Goal: Task Accomplishment & Management: Use online tool/utility

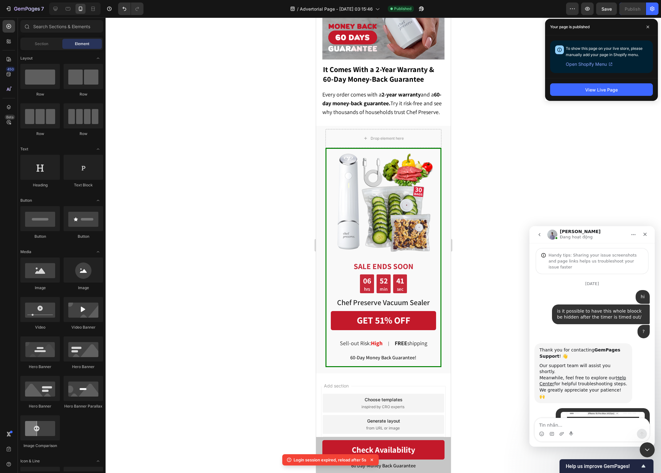
scroll to position [1, 0]
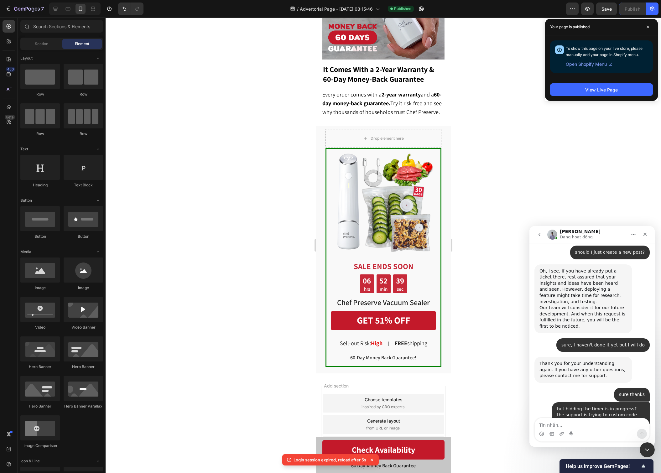
click at [608, 423] on textarea "Tin nhắn..." at bounding box center [592, 423] width 115 height 11
type textarea "sure thanks"
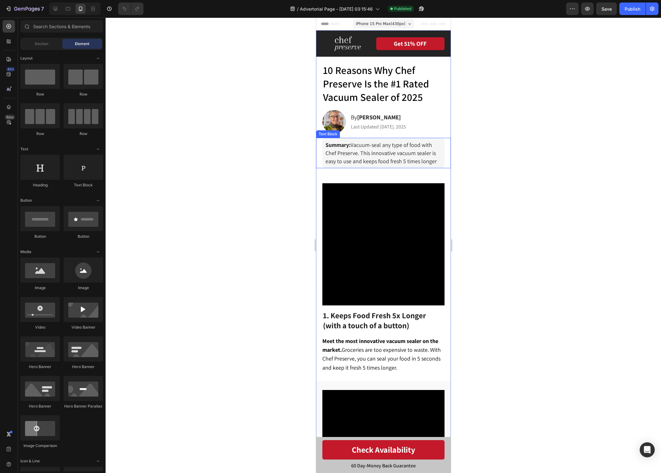
click at [374, 159] on span "Summary: Vacuum-seal any type of food with Chef Preserve. This innovative vacuu…" at bounding box center [380, 152] width 111 height 23
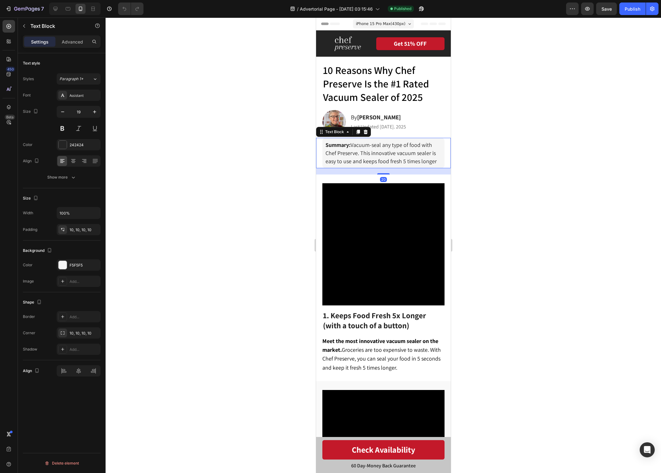
click at [374, 159] on span "Summary: Vacuum-seal any type of food with Chef Preserve. This innovative vacuu…" at bounding box center [380, 152] width 111 height 23
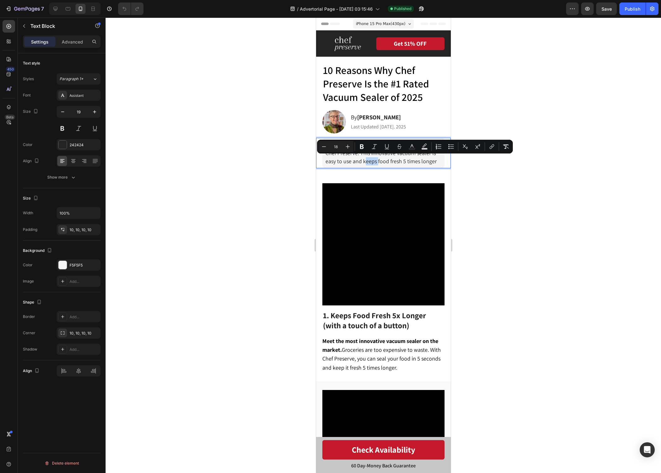
click at [374, 159] on span "Summary: Vacuum-seal any type of food with Chef Preserve. This innovative vacuu…" at bounding box center [380, 152] width 111 height 23
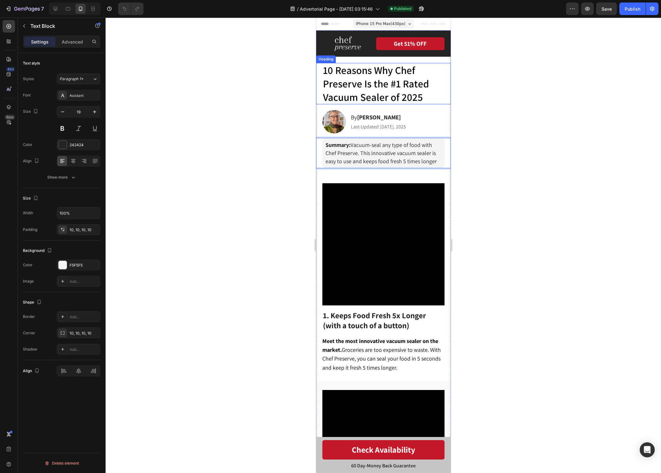
click at [379, 86] on span "10 Reasons Why Chef Preserve Is the #1 Rated Vacuum Sealer of 2025" at bounding box center [376, 83] width 106 height 40
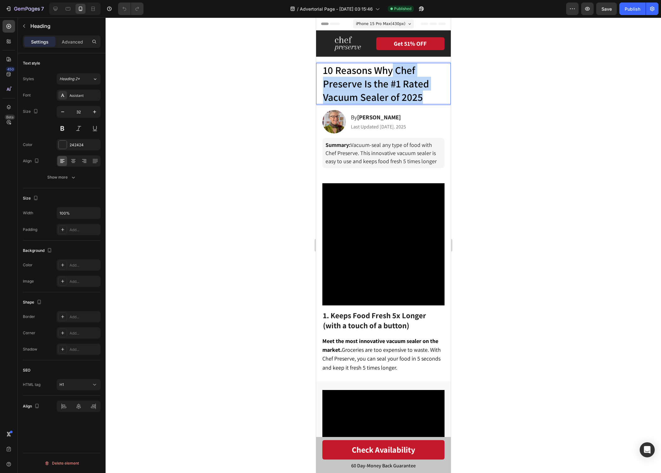
drag, startPoint x: 431, startPoint y: 99, endPoint x: 393, endPoint y: 71, distance: 47.3
click at [393, 71] on p "10 Reasons Why Chef Preserve Is the #1 Rated Vacuum Sealer of 2025" at bounding box center [384, 84] width 123 height 40
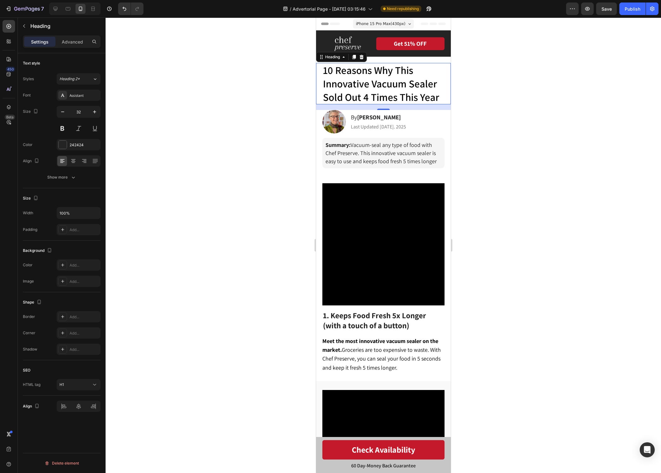
click at [518, 76] on div at bounding box center [384, 246] width 556 height 456
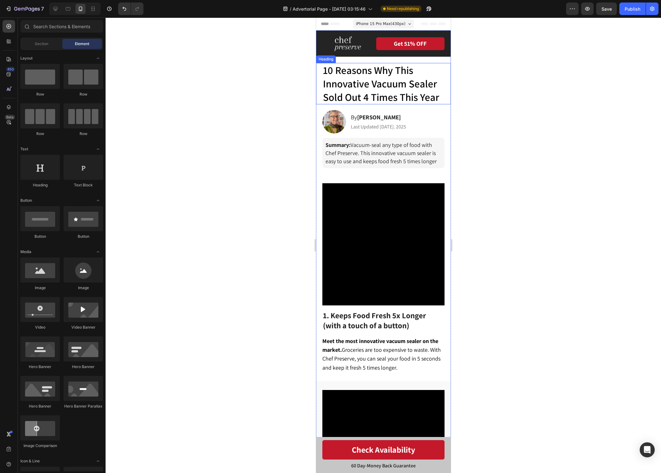
click at [408, 80] on span "10 Reasons Why This Innovative Vacuum Sealer Sold Out 4 Times This Year" at bounding box center [381, 83] width 116 height 40
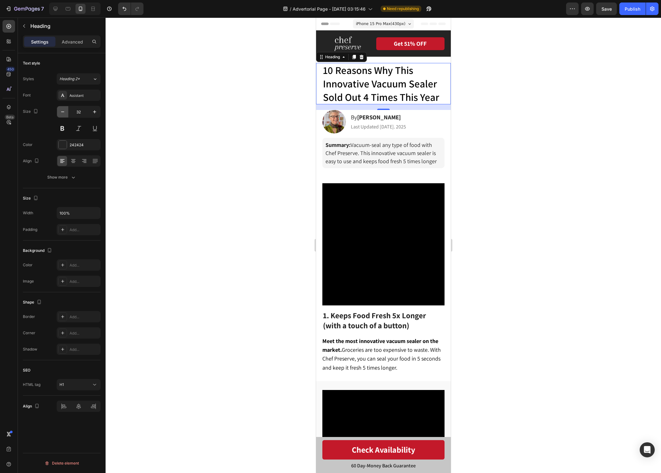
click at [63, 109] on icon "button" at bounding box center [63, 112] width 6 height 6
type input "31"
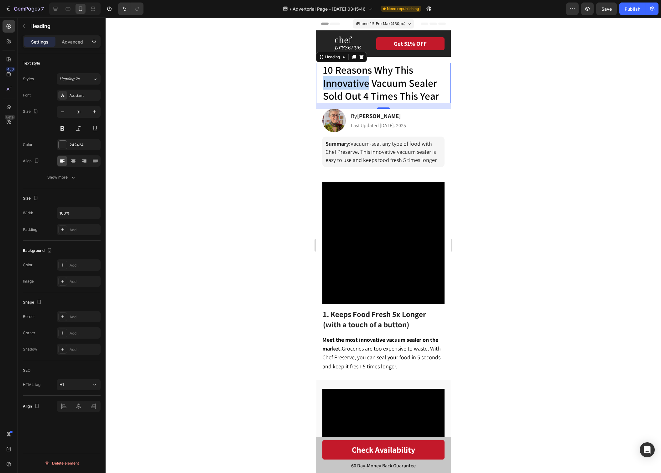
click at [323, 81] on span "10 Reasons Why This Innovative Vacuum Sealer Sold Out 4 Times This Year" at bounding box center [381, 82] width 116 height 39
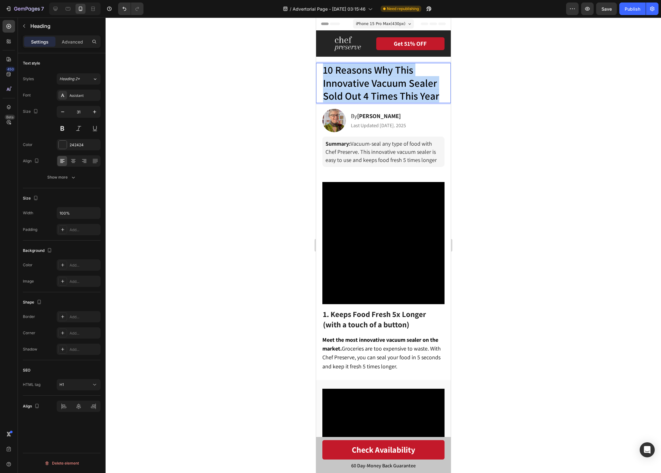
click at [323, 81] on span "10 Reasons Why This Innovative Vacuum Sealer Sold Out 4 Times This Year" at bounding box center [381, 82] width 116 height 39
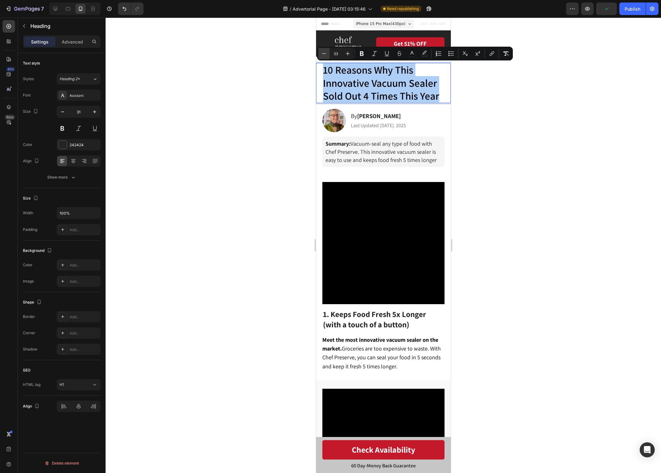
click at [324, 55] on icon "Editor contextual toolbar" at bounding box center [324, 53] width 6 height 6
type input "32"
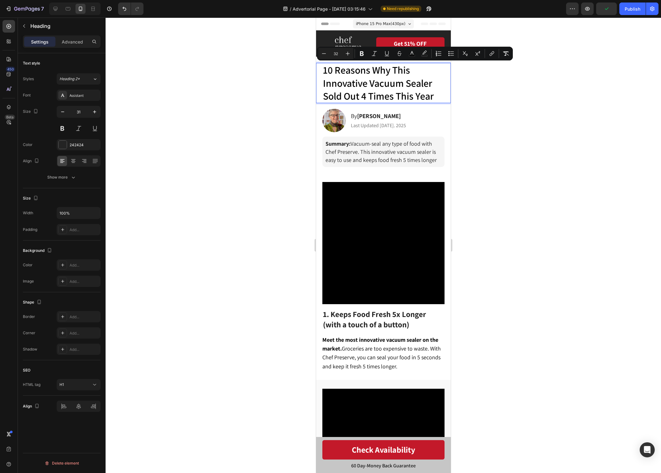
click at [482, 95] on div at bounding box center [384, 246] width 556 height 456
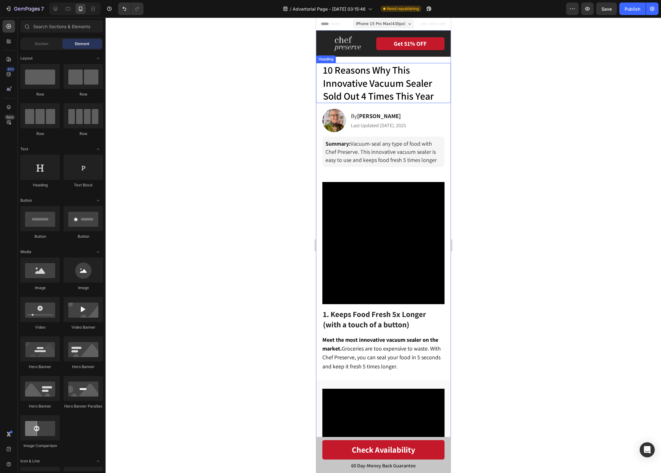
click at [410, 78] on span "10 Reasons Why This Innovative Vacuum Sealer Sold Out 4 Times This Year" at bounding box center [378, 82] width 111 height 39
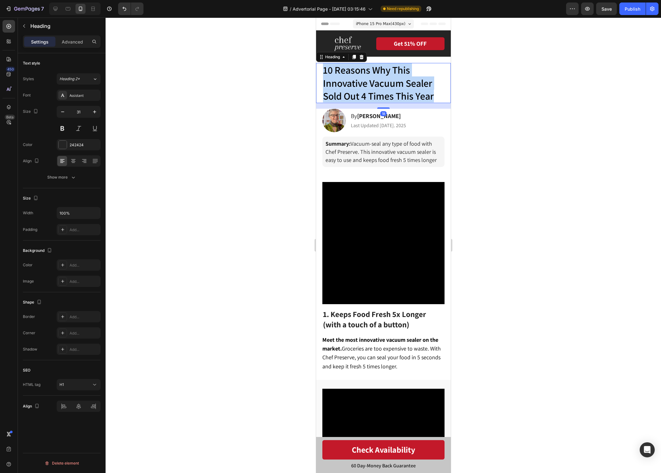
click at [410, 78] on span "10 Reasons Why This Innovative Vacuum Sealer Sold Out 4 Times This Year" at bounding box center [378, 82] width 111 height 39
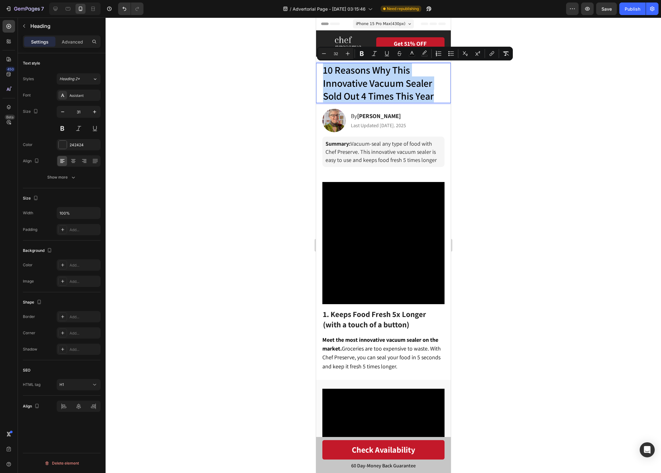
click at [410, 78] on span "10 Reasons Why This Innovative Vacuum Sealer Sold Out 4 Times This Year" at bounding box center [378, 82] width 111 height 39
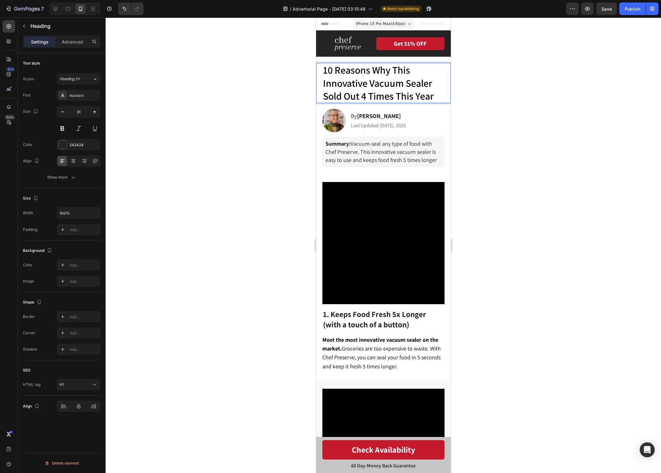
drag, startPoint x: 623, startPoint y: 83, endPoint x: 604, endPoint y: 87, distance: 19.8
click at [623, 83] on div at bounding box center [384, 246] width 556 height 456
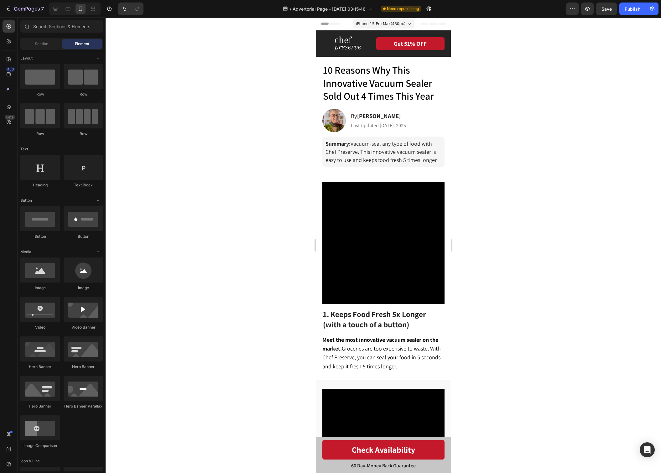
click at [561, 94] on div at bounding box center [384, 246] width 556 height 456
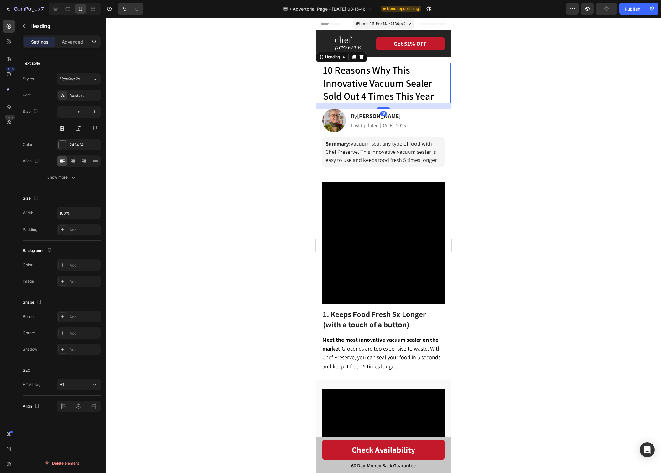
click at [419, 92] on span "10 Reasons Why This Innovative Vacuum Sealer Sold Out 4 Times This Year" at bounding box center [378, 82] width 111 height 39
click at [55, 180] on button "Show more" at bounding box center [62, 177] width 78 height 11
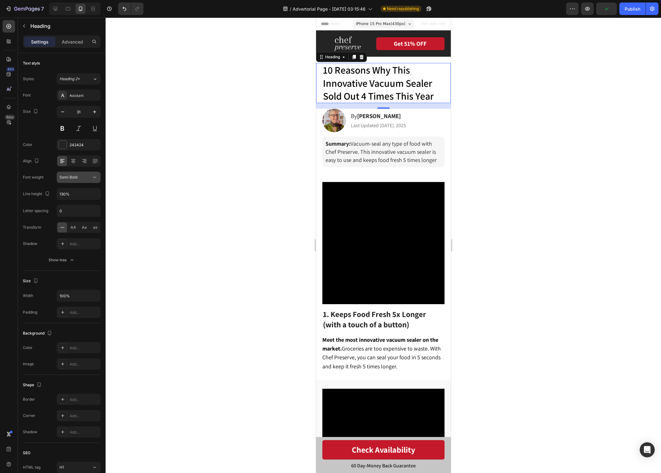
click at [60, 180] on button "Semi Bold" at bounding box center [79, 177] width 44 height 11
click at [72, 240] on p "Bold" at bounding box center [76, 241] width 33 height 6
click at [503, 129] on div at bounding box center [384, 246] width 556 height 456
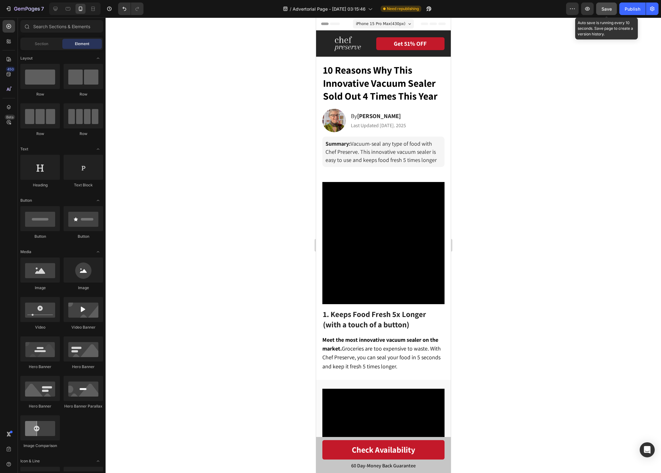
click at [608, 13] on button "Save" at bounding box center [606, 9] width 21 height 13
click at [624, 12] on button "Publish" at bounding box center [633, 9] width 26 height 13
click at [394, 28] on div "iPhone 15 Pro Max ( 430 px)" at bounding box center [383, 23] width 61 height 9
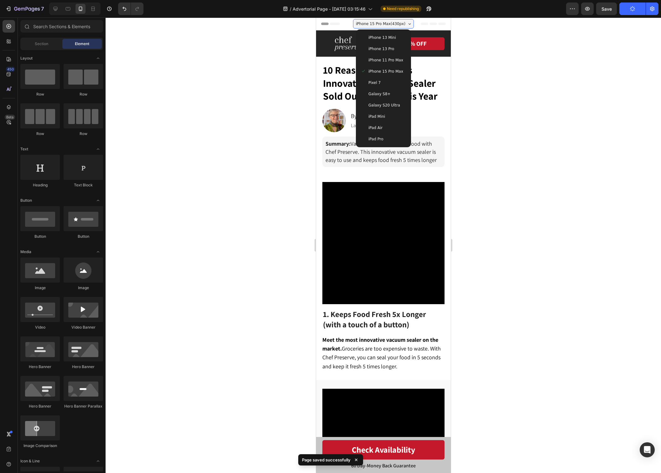
click at [404, 53] on div "iPhone 13 Pro" at bounding box center [383, 48] width 50 height 11
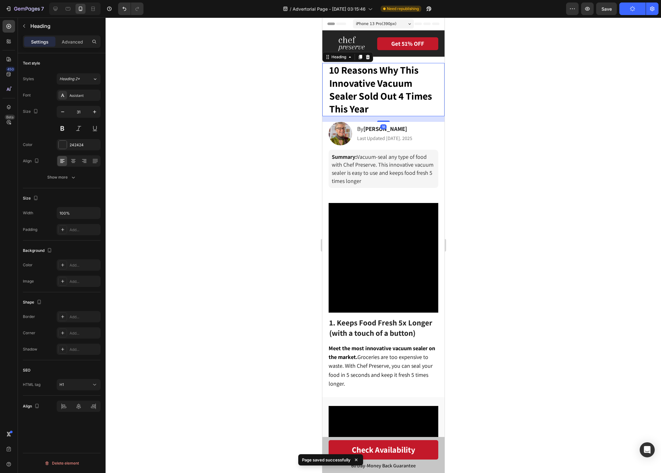
click at [415, 105] on p "⁠⁠⁠⁠⁠⁠⁠ 10 Reasons Why This Innovative Vacuum Sealer Sold Out 4 Times This Year" at bounding box center [384, 90] width 111 height 52
click at [404, 96] on span "10 Reasons Why This Innovative Vacuum Sealer Sold Out 4 Times This Year" at bounding box center [380, 89] width 103 height 52
click at [503, 95] on div at bounding box center [384, 246] width 556 height 456
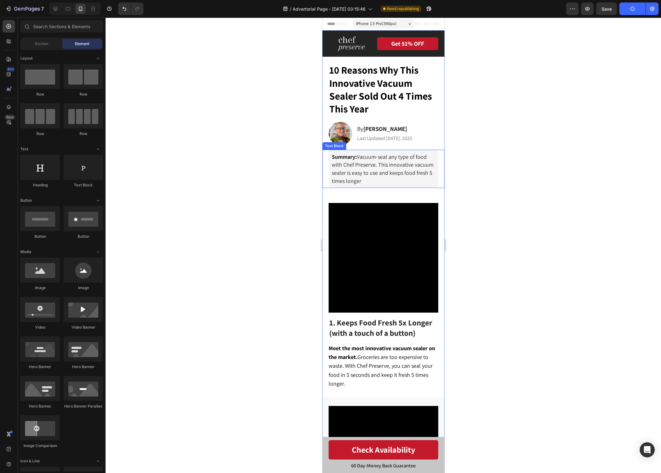
click at [419, 170] on span "Summary: Vacuum-seal any type of food with Chef Preserve. This innovative vacuu…" at bounding box center [383, 168] width 102 height 31
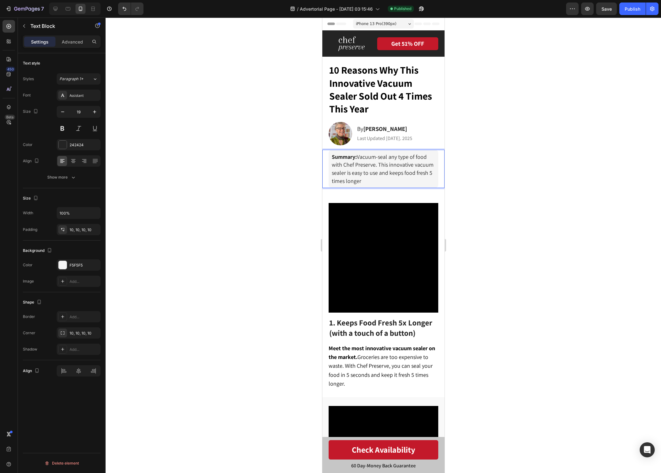
drag, startPoint x: 370, startPoint y: 177, endPoint x: 359, endPoint y: 157, distance: 23.0
click at [359, 157] on p "Summary: Vacuum-seal any type of food with Chef Preserve. This innovative vacuu…" at bounding box center [383, 169] width 103 height 32
click at [332, 171] on span "Summary: Chef Preserve seals your food in 5 seconds and keeps it fresh 5 times …" at bounding box center [383, 168] width 102 height 31
click at [426, 182] on p "Summary: Chef Preserve seals your food in 5 seconds and keeps it fresh 5 times …" at bounding box center [383, 169] width 103 height 32
click at [561, 186] on div at bounding box center [384, 246] width 556 height 456
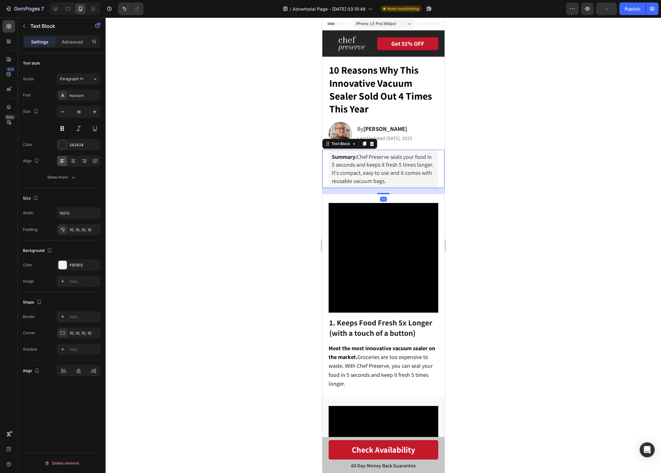
click at [399, 178] on p "Summary: Chef Preserve seals your food in 5 seconds and keeps it fresh 5 times …" at bounding box center [383, 169] width 103 height 32
click at [433, 164] on p "Summary: Chef Preserve seals your food in 5 seconds and keeps it fresh 5 times …" at bounding box center [383, 169] width 103 height 32
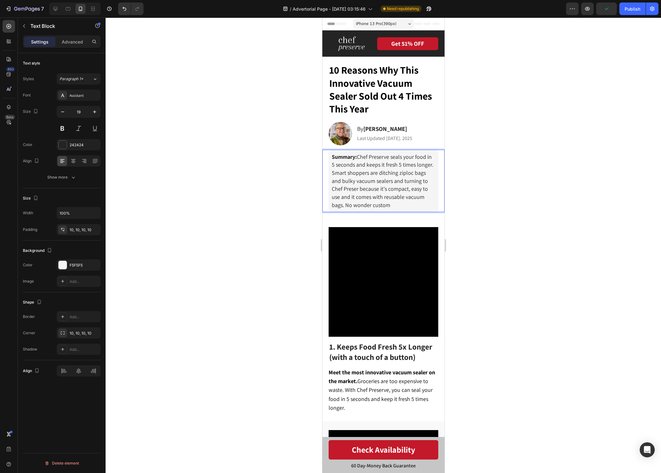
click at [391, 205] on p "Summary: Chef Preserve seals your food in 5 seconds and keeps it fresh 5 times …" at bounding box center [383, 181] width 103 height 56
drag, startPoint x: 395, startPoint y: 203, endPoint x: 417, endPoint y: 197, distance: 23.8
click at [417, 197] on p "Summary: Chef Preserve seals your food in 5 seconds and keeps it fresh 5 times …" at bounding box center [383, 181] width 103 height 56
click at [417, 201] on p "Summary: Chef Preserve seals your food in 5 seconds and keeps it fresh 5 times …" at bounding box center [383, 181] width 103 height 56
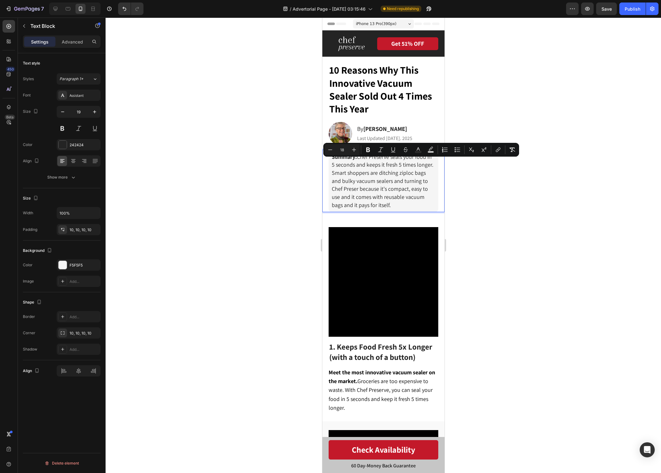
drag, startPoint x: 405, startPoint y: 203, endPoint x: 382, endPoint y: 168, distance: 41.7
click at [371, 164] on p "Summary: Chef Preserve seals your food in 5 seconds and keeps it fresh 5 times …" at bounding box center [383, 181] width 103 height 56
click at [401, 174] on span "Summary: Chef Preserve seals your food in 5 seconds and keeps it fresh 5 times …" at bounding box center [383, 180] width 102 height 55
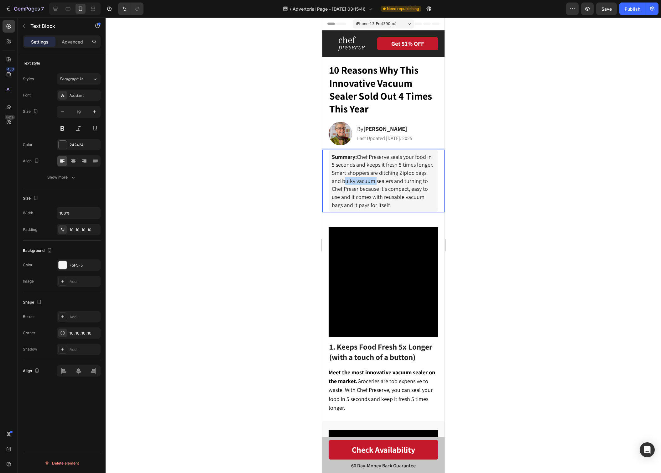
drag, startPoint x: 374, startPoint y: 180, endPoint x: 342, endPoint y: 181, distance: 31.4
click at [342, 181] on span "Summary: Chef Preserve seals your food in 5 seconds and keeps it fresh 5 times …" at bounding box center [383, 180] width 102 height 55
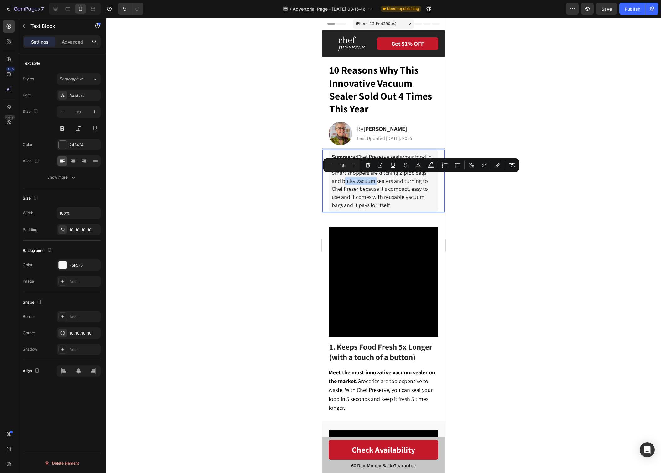
click at [356, 180] on span "Summary: Chef Preserve seals your food in 5 seconds and keeps it fresh 5 times …" at bounding box center [383, 180] width 102 height 55
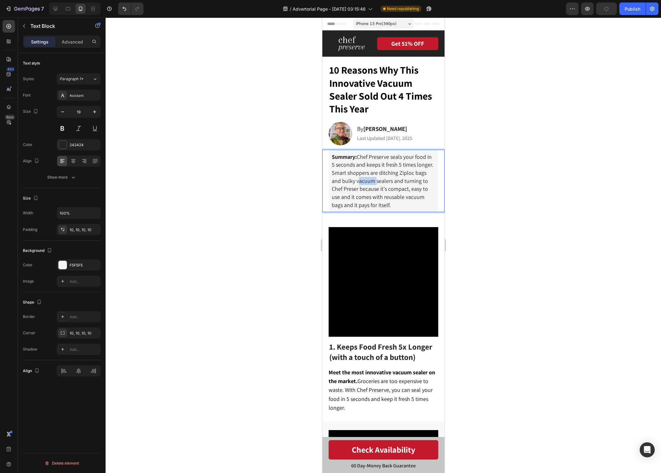
click at [356, 180] on span "Summary: Chef Preserve seals your food in 5 seconds and keeps it fresh 5 times …" at bounding box center [383, 180] width 102 height 55
click at [401, 204] on p "Summary: Chef Preserve seals your food in 5 seconds and keeps it fresh 5 times …" at bounding box center [383, 181] width 103 height 56
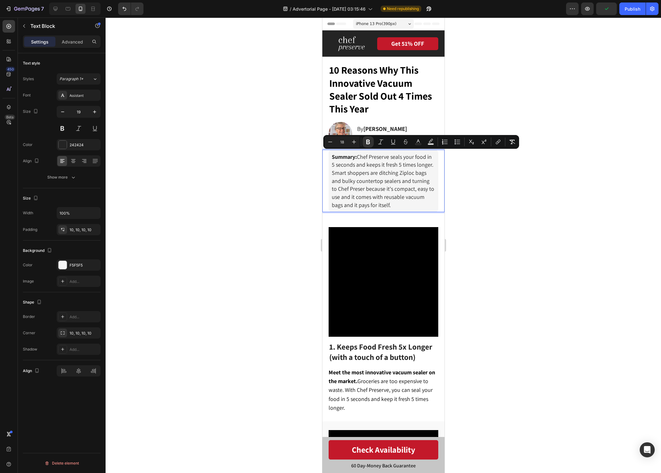
drag, startPoint x: 394, startPoint y: 202, endPoint x: 333, endPoint y: 159, distance: 75.5
click at [333, 159] on p "Summary: Chef Preserve seals your food in 5 seconds and keeps it fresh 5 times …" at bounding box center [383, 181] width 103 height 56
copy span "Summary: Chef Preserve seals your food in 5 seconds and keeps it fresh 5 times …"
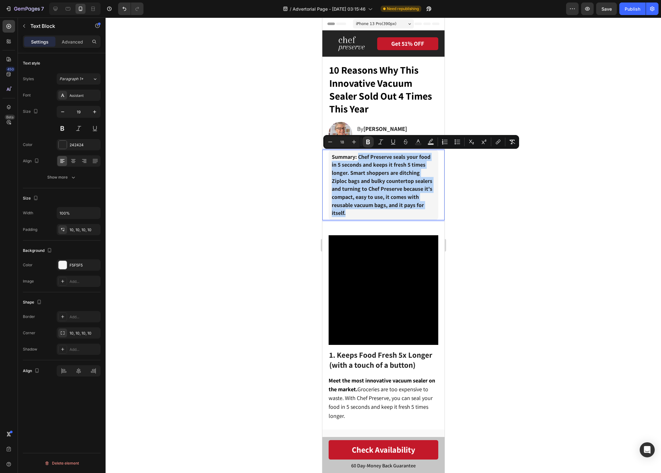
drag, startPoint x: 358, startPoint y: 209, endPoint x: 359, endPoint y: 158, distance: 51.1
click at [359, 158] on p "Summary: Chef Preserve seals your food in 5 seconds and keeps it fresh 5 times …" at bounding box center [383, 185] width 103 height 65
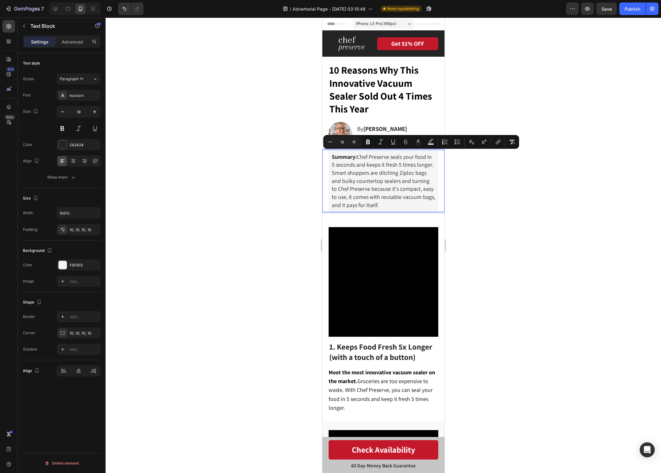
click at [401, 196] on span "Summary: Chef Preserve seals your food in 5 seconds and keeps it fresh 5 times …" at bounding box center [383, 180] width 103 height 55
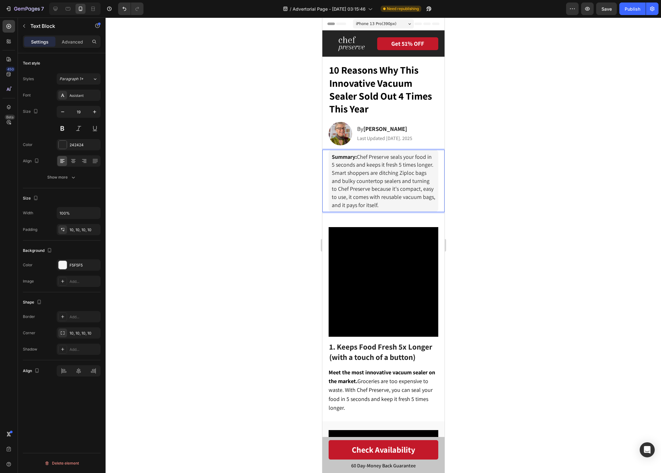
click at [520, 182] on div at bounding box center [384, 246] width 556 height 456
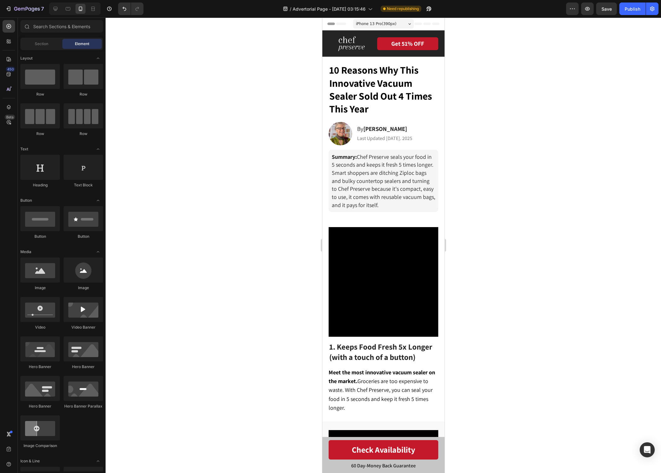
click at [496, 191] on div at bounding box center [384, 246] width 556 height 456
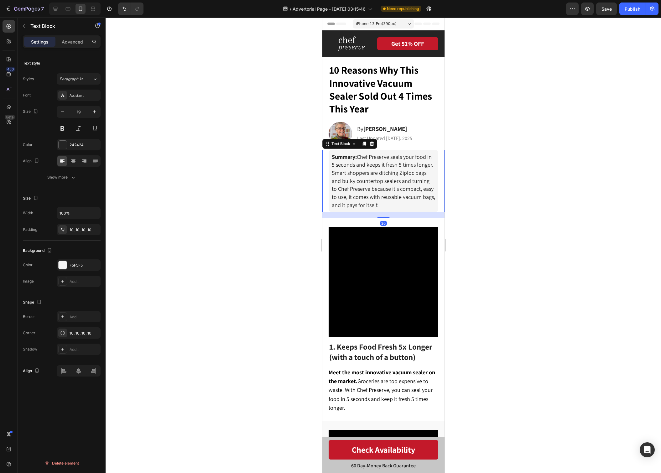
click at [377, 171] on span "Summary: Chef Preserve seals your food in 5 seconds and keeps it fresh 5 times …" at bounding box center [383, 180] width 103 height 55
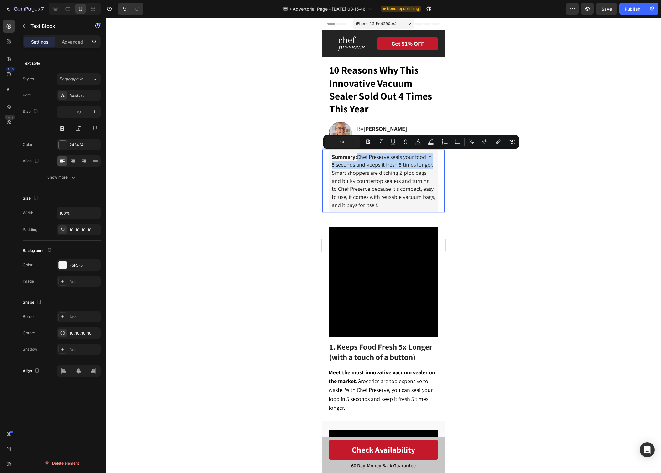
drag, startPoint x: 432, startPoint y: 164, endPoint x: 359, endPoint y: 154, distance: 73.4
click at [359, 154] on p "Summary: Chef Preserve seals your food in 5 seconds and keeps it fresh 5 times …" at bounding box center [383, 181] width 103 height 56
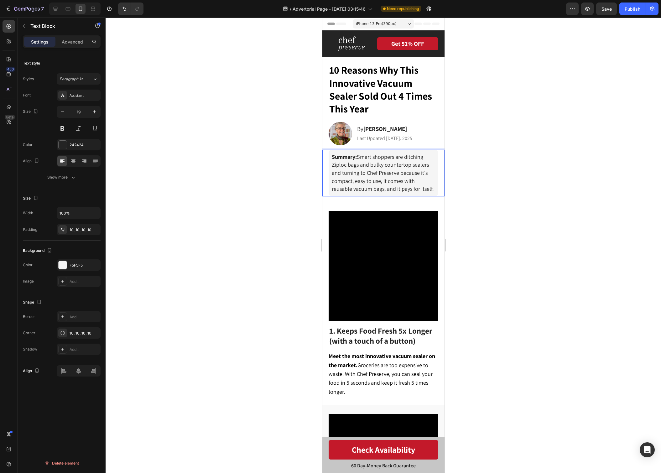
click at [393, 169] on span "Summary: Smart shoppers are ditching Ziploc bags and bulky countertop sealers a…" at bounding box center [383, 172] width 102 height 39
click at [433, 189] on p "Summary: Smart shoppers are ditching Ziploc bags and bulky countertop sealers a…" at bounding box center [383, 173] width 103 height 40
click at [470, 191] on div at bounding box center [384, 246] width 556 height 456
click at [425, 188] on span "Summary: Smart shoppers are ditching Ziploc bags and bulky countertop sealers a…" at bounding box center [383, 172] width 102 height 39
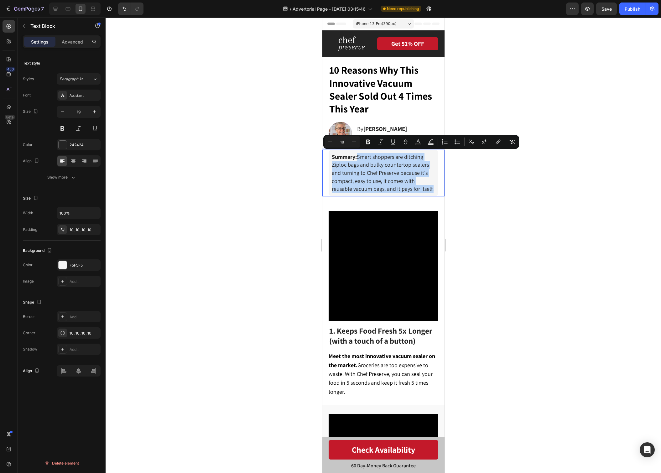
drag, startPoint x: 435, startPoint y: 188, endPoint x: 359, endPoint y: 154, distance: 82.9
click at [359, 154] on div "Summary: Smart shoppers are ditching Ziploc bags and bulky countertop sealers a…" at bounding box center [383, 173] width 110 height 47
copy span "Smart shoppers are ditching Ziploc bags and bulky countertop sealers and turnin…"
drag, startPoint x: 414, startPoint y: 181, endPoint x: 433, endPoint y: 187, distance: 19.0
click at [414, 181] on p "Summary: Smart shoppers are ditching Ziploc bags and bulky countertop sealers a…" at bounding box center [383, 173] width 103 height 40
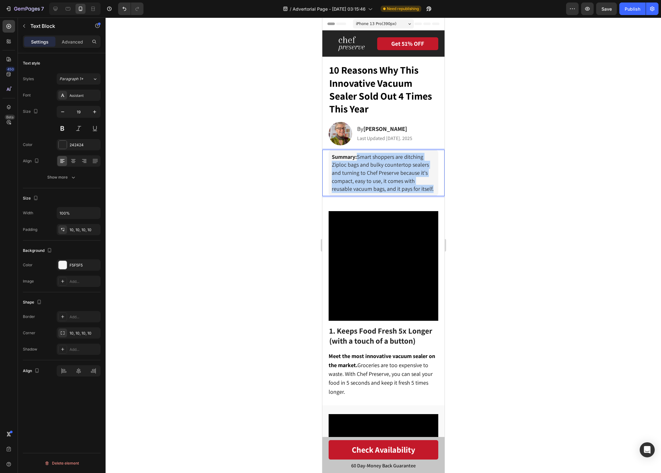
drag, startPoint x: 438, startPoint y: 188, endPoint x: 359, endPoint y: 157, distance: 84.3
click at [359, 157] on div "Summary: Smart shoppers are ditching Ziploc bags and bulky countertop sealers a…" at bounding box center [383, 173] width 110 height 47
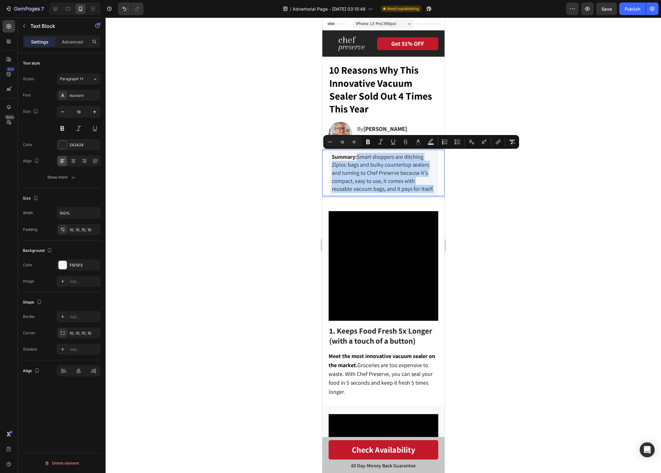
type input "19"
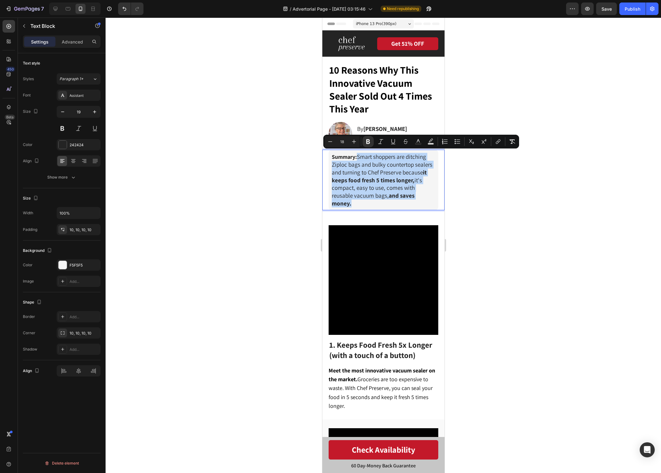
drag, startPoint x: 389, startPoint y: 203, endPoint x: 358, endPoint y: 155, distance: 57.1
click at [358, 155] on p "Summary: Smart shoppers are ditching Ziploc bags and bulky countertop sealers a…" at bounding box center [383, 180] width 103 height 55
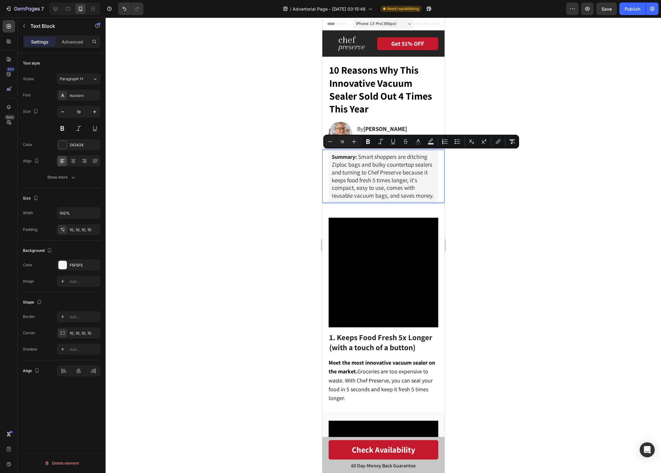
drag, startPoint x: 380, startPoint y: 185, endPoint x: 388, endPoint y: 186, distance: 8.3
click at [380, 185] on p "Summary: Smart shoppers are ditching Ziploc bags and bulky countertop sealers a…" at bounding box center [383, 176] width 103 height 47
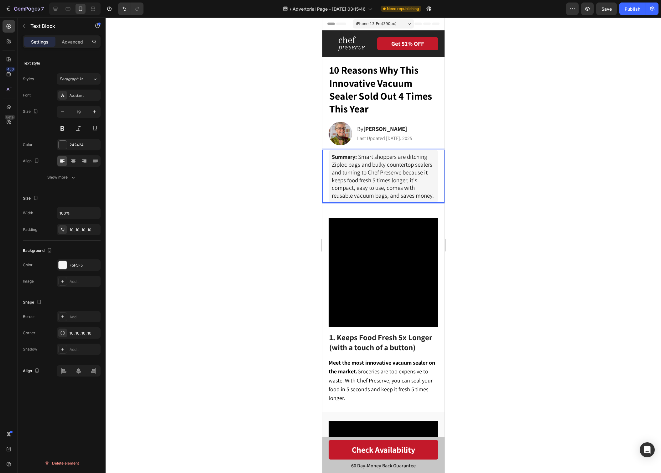
click at [432, 194] on p "Summary: Smart shoppers are ditching Ziploc bags and bulky countertop sealers a…" at bounding box center [383, 176] width 103 height 47
click at [469, 196] on div at bounding box center [384, 246] width 556 height 456
click at [380, 173] on p "Summary: Smart shoppers are ditching Ziploc bags and bulky countertop sealers a…" at bounding box center [383, 176] width 103 height 47
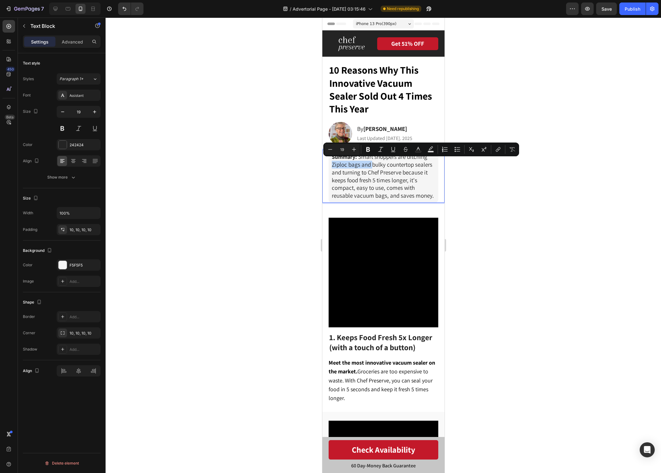
drag, startPoint x: 372, startPoint y: 165, endPoint x: 333, endPoint y: 164, distance: 39.2
click at [333, 164] on p "Summary: Smart shoppers are ditching Ziploc bags and bulky countertop sealers a…" at bounding box center [383, 176] width 103 height 47
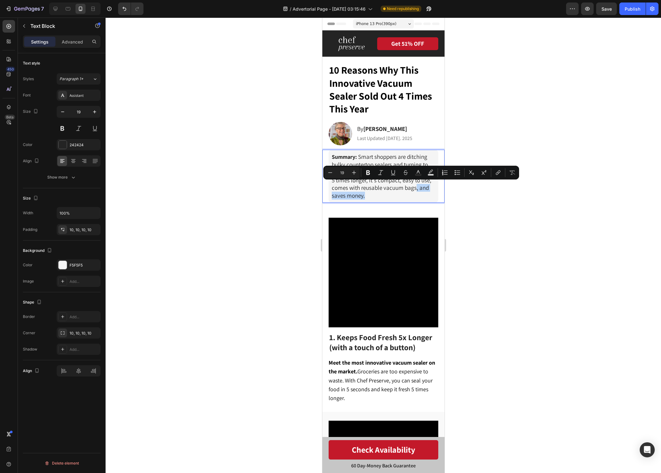
drag, startPoint x: 418, startPoint y: 199, endPoint x: 416, endPoint y: 189, distance: 10.3
click at [416, 189] on div "Summary: Smart shoppers are ditching bulky countertop sealers and turning to Ch…" at bounding box center [383, 176] width 110 height 53
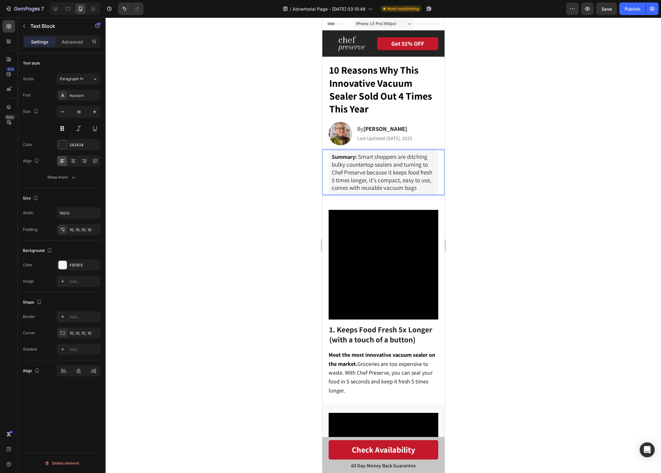
click at [332, 188] on p "Summary: Smart shoppers are ditching bulky countertop sealers and turning to Ch…" at bounding box center [383, 172] width 103 height 39
click at [431, 187] on p "Summary: Smart shoppers are ditching bulky countertop sealers and turning to Ch…" at bounding box center [383, 172] width 103 height 39
drag, startPoint x: 432, startPoint y: 186, endPoint x: 359, endPoint y: 154, distance: 79.7
click at [359, 154] on p "Summary: Smart shoppers are ditching bulky countertop sealers and turning to Ch…" at bounding box center [383, 172] width 103 height 39
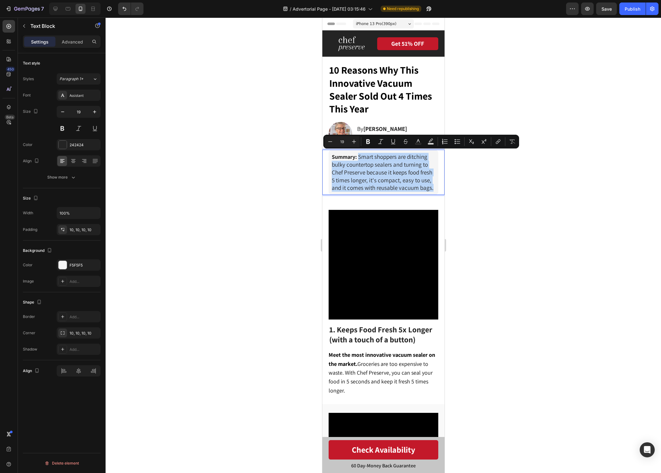
copy p "Smart shoppers are ditching bulky countertop sealers and turning to Chef Preser…"
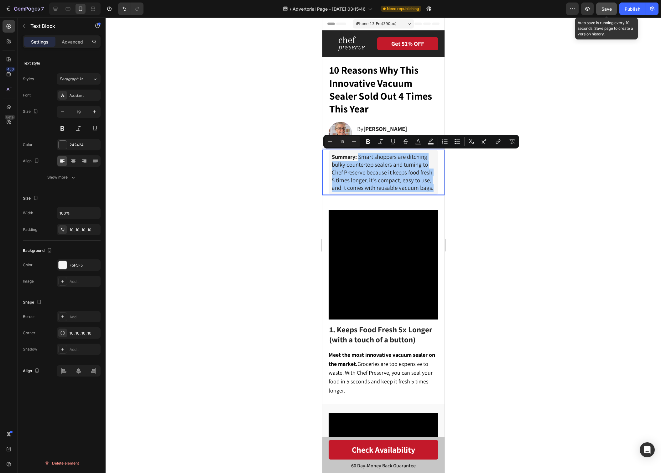
click at [611, 12] on button "Save" at bounding box center [606, 9] width 21 height 13
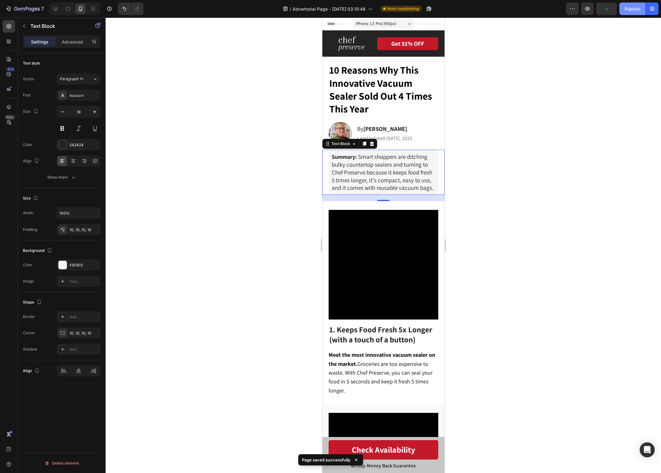
click at [632, 10] on div "Publish" at bounding box center [633, 9] width 16 height 7
click at [500, 213] on div at bounding box center [384, 246] width 556 height 456
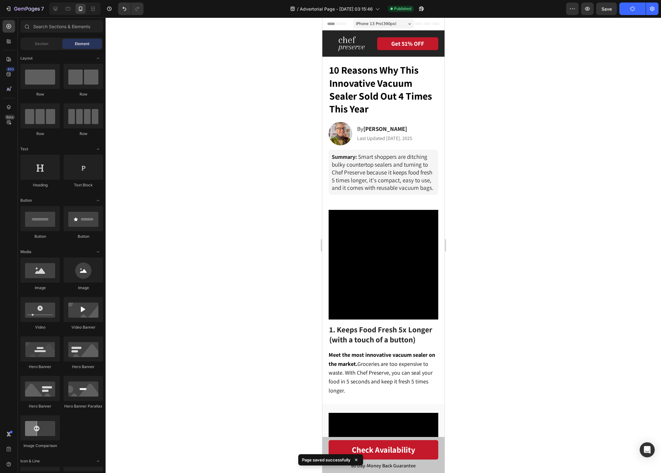
click at [355, 461] on icon at bounding box center [356, 460] width 3 height 3
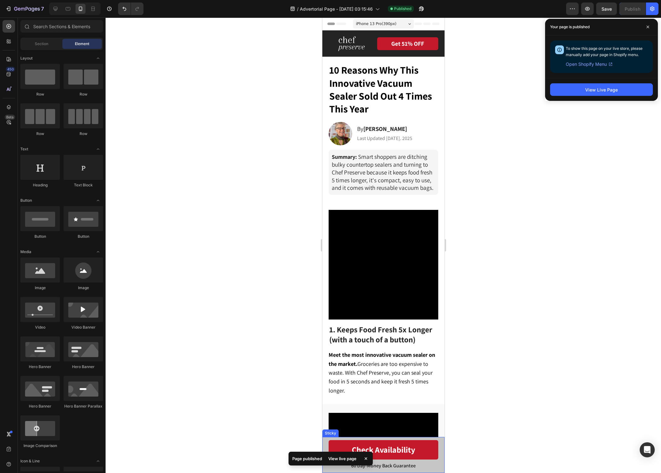
click at [325, 448] on div "60 Day-Money Back Guarantee Text Block Check Availability Button Row Sticky" at bounding box center [383, 455] width 122 height 36
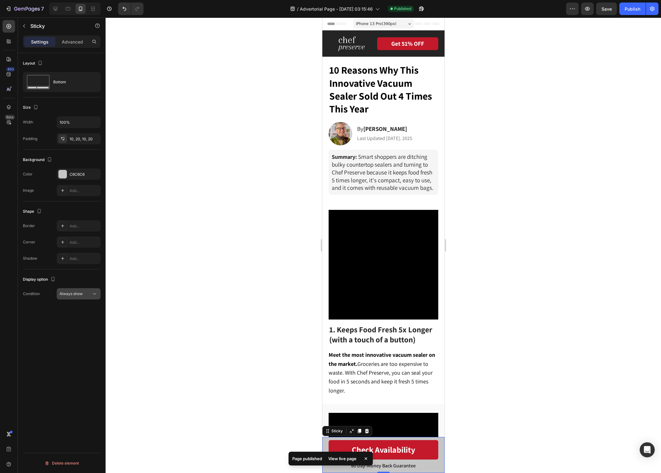
click at [80, 294] on span "Always show" at bounding box center [71, 293] width 23 height 5
click at [80, 319] on span "After first cart button" at bounding box center [76, 320] width 37 height 6
click at [606, 10] on span "Save" at bounding box center [607, 8] width 10 height 5
click at [622, 10] on button "Publish" at bounding box center [633, 9] width 26 height 13
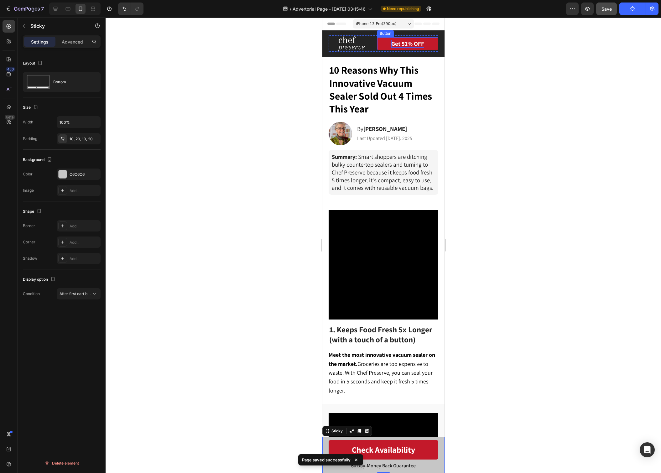
click at [396, 45] on p "Get 51% OFF" at bounding box center [407, 44] width 33 height 8
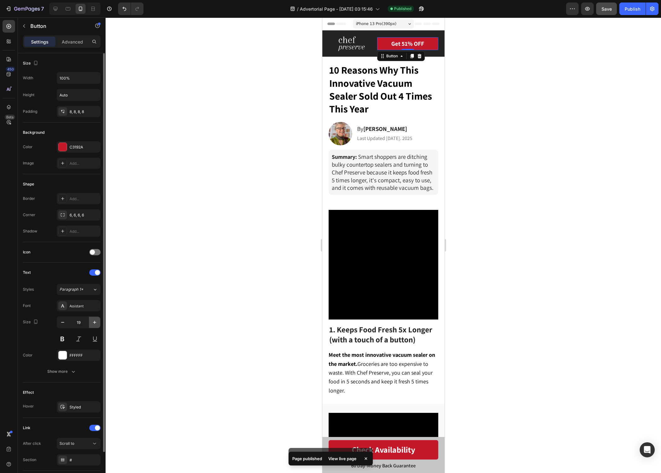
click at [94, 321] on icon "button" at bounding box center [95, 322] width 6 height 6
type input "20"
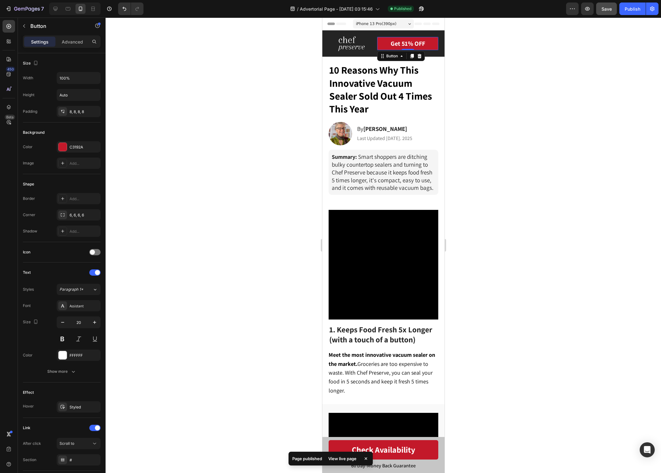
click at [542, 62] on div at bounding box center [384, 246] width 556 height 456
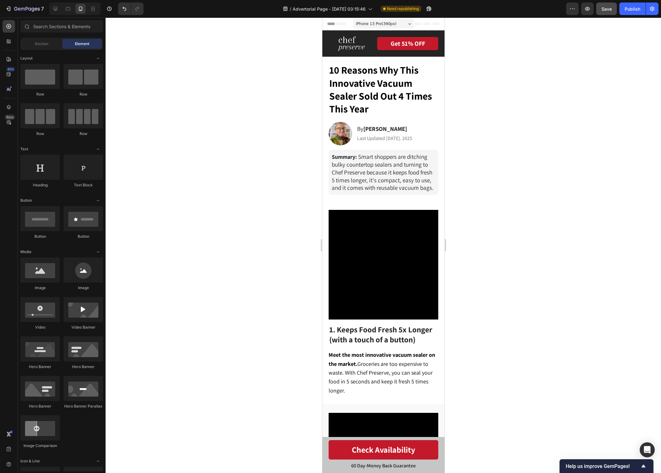
click at [475, 181] on div at bounding box center [384, 246] width 556 height 456
click at [366, 364] on span "Meet the most innovative vacuum sealer on the market. Groceries are too expensi…" at bounding box center [381, 372] width 107 height 43
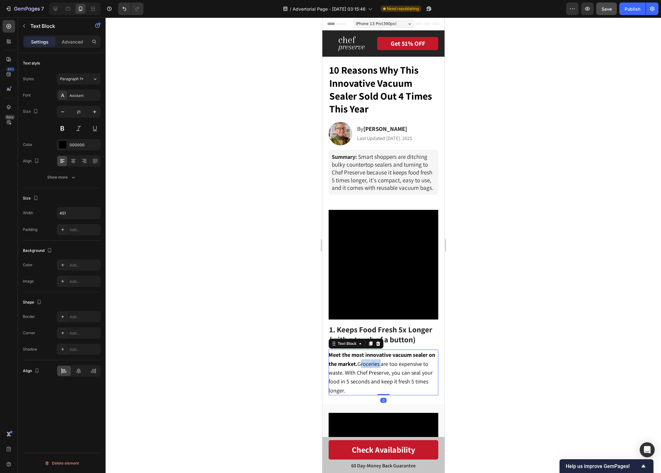
click at [366, 364] on span "Meet the most innovative vacuum sealer on the market. Groceries are too expensi…" at bounding box center [381, 372] width 107 height 43
click at [357, 361] on strong "Meet the most innovative vacuum sealer on the market." at bounding box center [381, 359] width 107 height 16
click at [352, 355] on strong "Meet the most innovative vacuum sealer on the market." at bounding box center [381, 359] width 107 height 16
click at [382, 389] on p "Meet the Chef Preserve, the most innovative vacuum sealer on the market. Grocer…" at bounding box center [382, 372] width 109 height 44
click at [525, 364] on div at bounding box center [384, 246] width 556 height 456
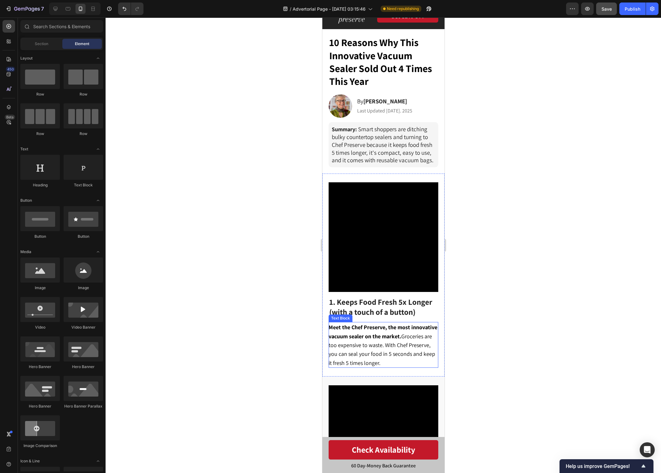
scroll to position [29, 0]
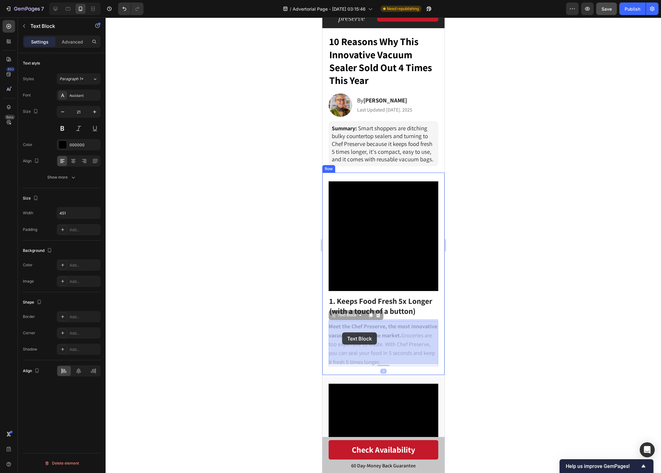
drag, startPoint x: 384, startPoint y: 362, endPoint x: 343, endPoint y: 333, distance: 50.6
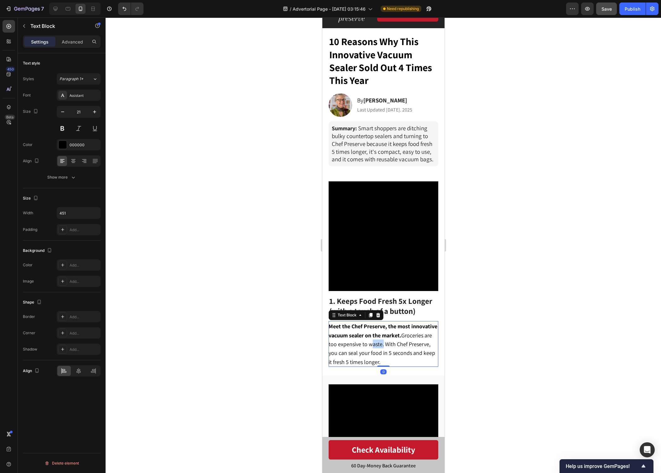
click at [373, 343] on span "Meet the Chef Preserve, the most innovative vacuum sealer on the market. Grocer…" at bounding box center [382, 344] width 109 height 43
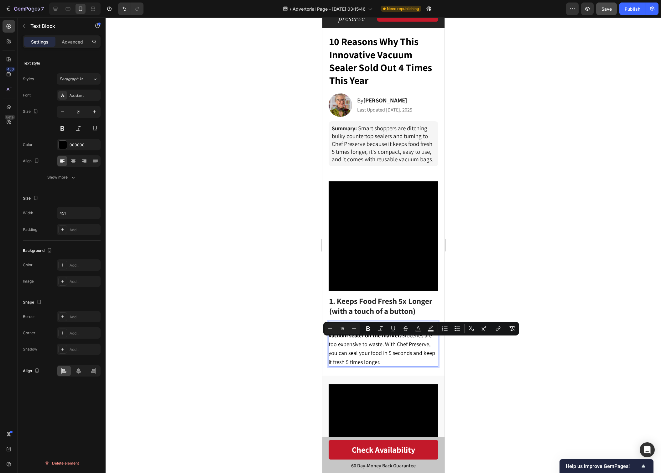
click at [380, 357] on p "Meet the Chef Preserve, the most innovative vacuum sealer on the market. Grocer…" at bounding box center [382, 344] width 109 height 44
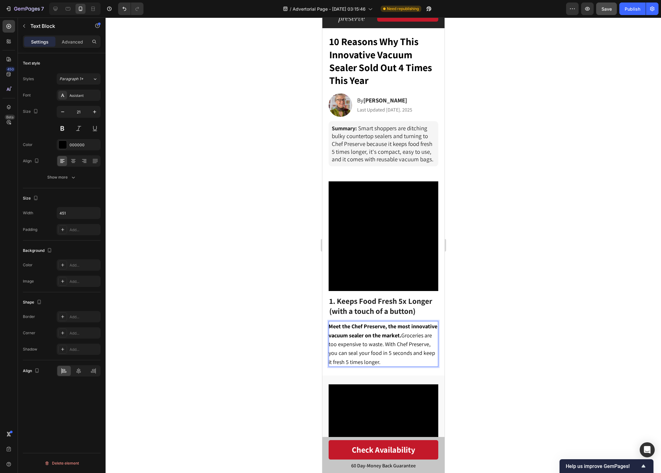
drag, startPoint x: 368, startPoint y: 354, endPoint x: 330, endPoint y: 325, distance: 48.1
click at [330, 325] on p "Meet the Chef Preserve, the most innovative vacuum sealer on the market. Grocer…" at bounding box center [382, 344] width 109 height 44
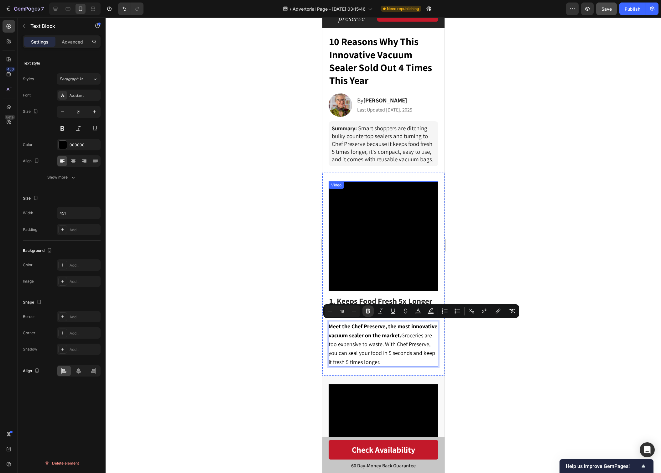
copy span "Meet the Chef Preserve, the most innovative vacuum sealer on the market. Grocer…"
drag, startPoint x: 403, startPoint y: 338, endPoint x: 401, endPoint y: 333, distance: 5.3
click at [403, 338] on p "Meet the Chef Preserve, the most innovative vacuum sealer on the market. Grocer…" at bounding box center [382, 344] width 109 height 44
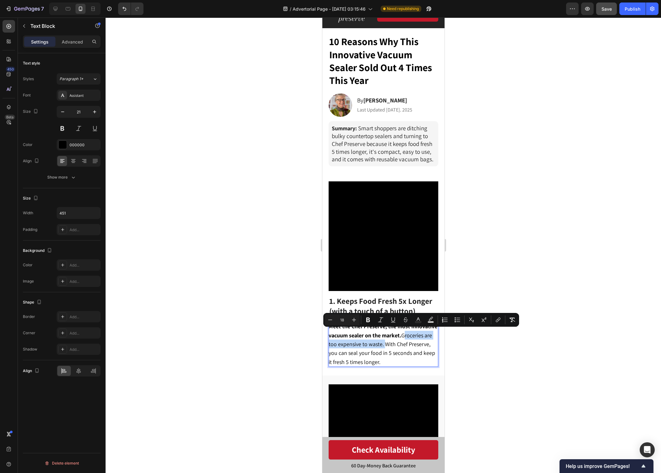
drag, startPoint x: 404, startPoint y: 332, endPoint x: 382, endPoint y: 344, distance: 25.0
click at [382, 344] on span "Meet the Chef Preserve, the most innovative vacuum sealer on the market. Grocer…" at bounding box center [382, 344] width 109 height 43
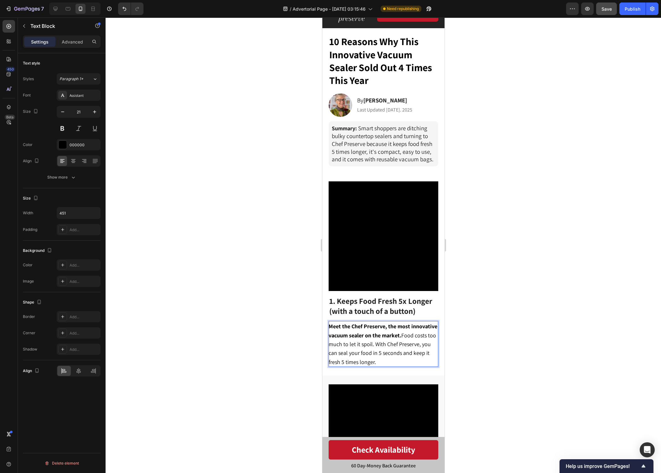
click at [397, 359] on p "Meet the Chef Preserve, the most innovative vacuum sealer on the market. Food c…" at bounding box center [382, 344] width 109 height 44
click at [494, 322] on div at bounding box center [384, 246] width 556 height 456
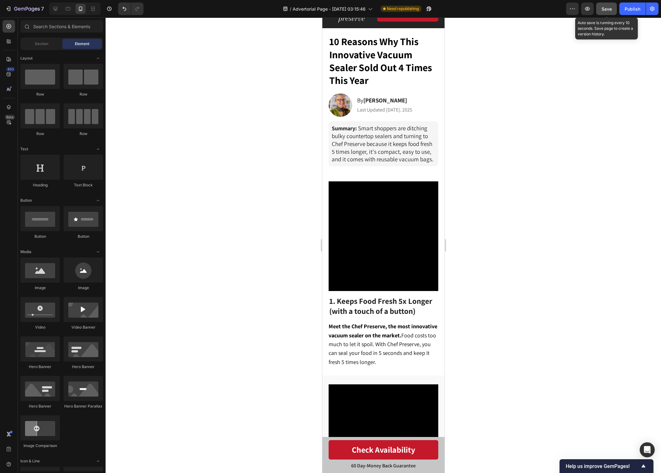
click at [611, 13] on button "Save" at bounding box center [606, 9] width 21 height 13
click at [626, 11] on div "Publish" at bounding box center [633, 9] width 16 height 7
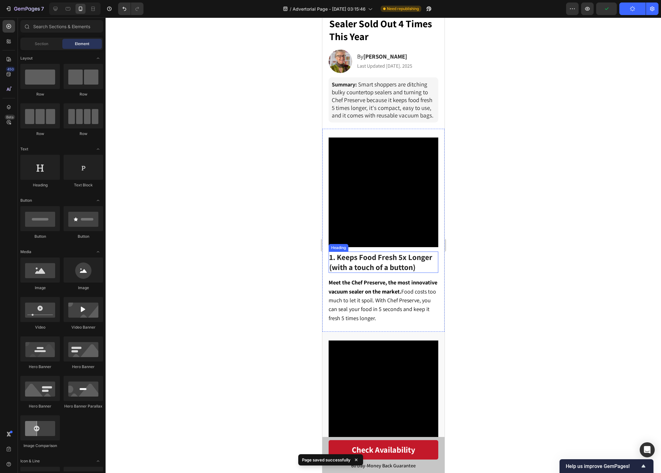
scroll to position [72, 0]
click at [485, 291] on div at bounding box center [384, 246] width 556 height 456
click at [413, 290] on span "Meet the Chef Preserve, the most innovative vacuum sealer on the market. Food c…" at bounding box center [382, 300] width 109 height 43
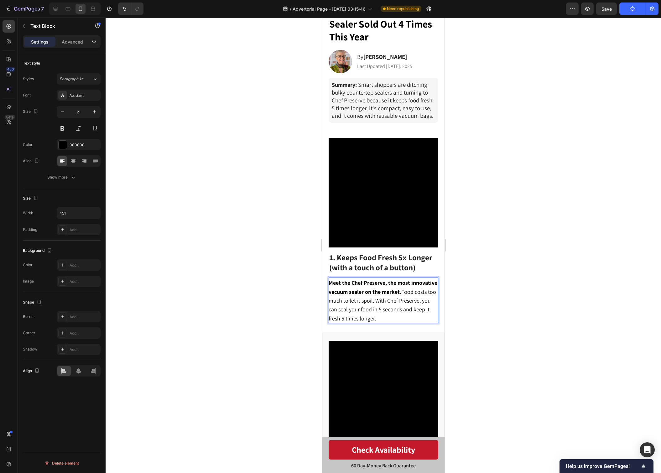
click at [385, 283] on strong "Meet the Chef Preserve, the most innovative vacuum sealer on the market." at bounding box center [382, 287] width 109 height 16
click at [387, 283] on strong "Meet the Chef Preserve, the most innovative vacuum sealer on the market." at bounding box center [382, 287] width 109 height 16
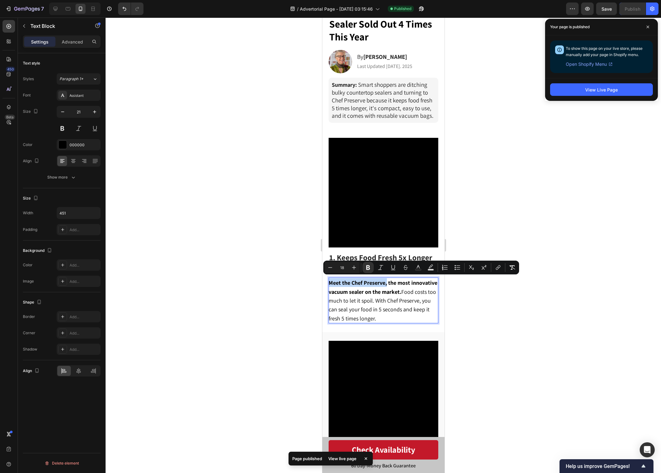
drag, startPoint x: 387, startPoint y: 283, endPoint x: 329, endPoint y: 284, distance: 57.4
click at [329, 284] on strong "Meet the Chef Preserve, the most innovative vacuum sealer on the market." at bounding box center [382, 287] width 109 height 16
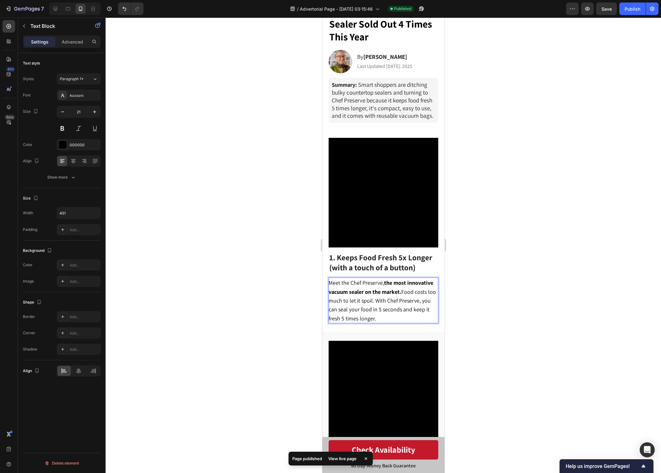
drag, startPoint x: 375, startPoint y: 293, endPoint x: 429, endPoint y: 297, distance: 54.0
click at [375, 293] on p "Meet the Chef Preserve, the most innovative vacuum sealer on the market. Food c…" at bounding box center [382, 300] width 109 height 44
click at [475, 299] on div at bounding box center [384, 246] width 556 height 456
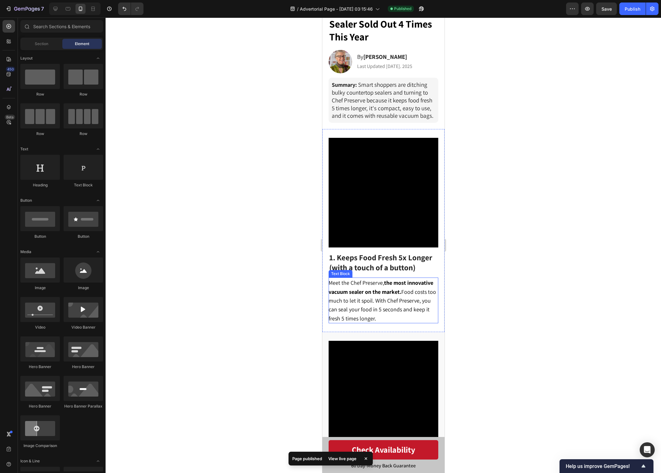
click at [346, 284] on span "Meet the Chef Preserve, the most innovative vacuum sealer on the market. Food c…" at bounding box center [382, 300] width 108 height 43
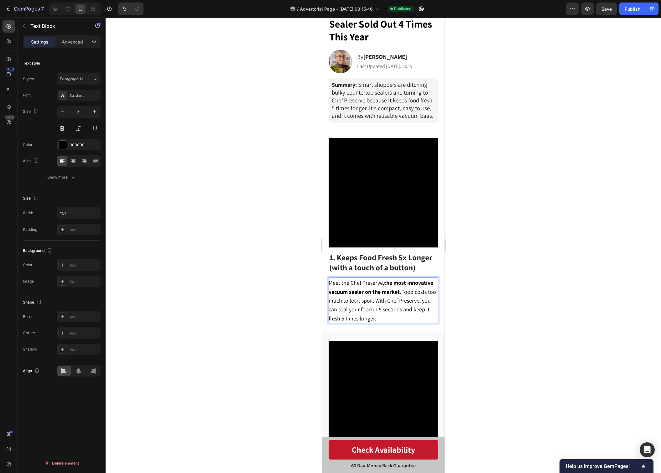
click at [344, 282] on span "Meet the Chef Preserve, the most innovative vacuum sealer on the market. Food c…" at bounding box center [382, 300] width 108 height 43
click at [384, 297] on span "Meet the Chef Preserve, the most innovative vacuum sealer on the market. Food c…" at bounding box center [382, 300] width 108 height 43
click at [507, 265] on div at bounding box center [384, 246] width 556 height 456
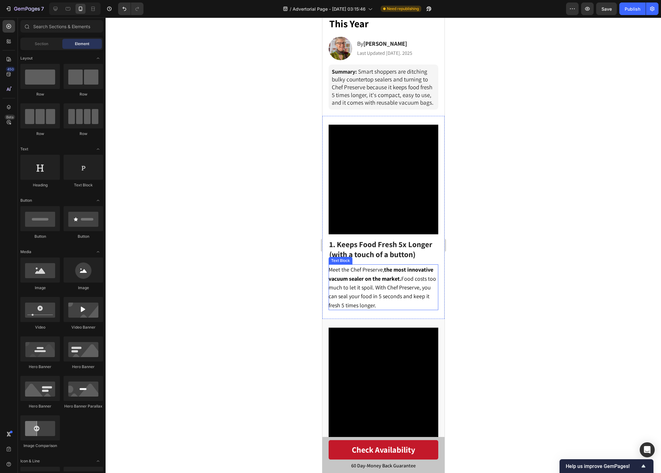
scroll to position [88, 0]
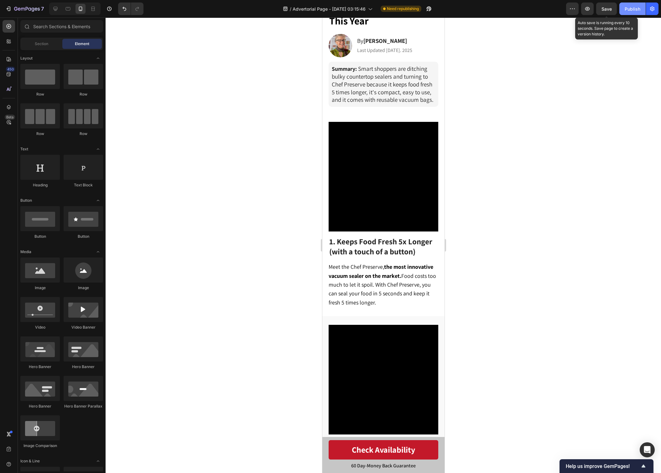
drag, startPoint x: 608, startPoint y: 11, endPoint x: 623, endPoint y: 11, distance: 14.7
click at [608, 11] on span "Save" at bounding box center [607, 8] width 10 height 5
drag, startPoint x: 626, startPoint y: 11, endPoint x: 582, endPoint y: 50, distance: 59.3
click at [626, 11] on div "Publish" at bounding box center [633, 9] width 16 height 7
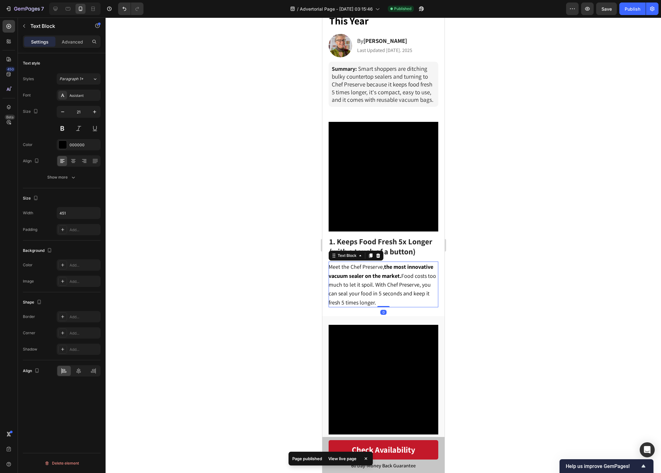
click at [401, 299] on p "Meet the Chef Preserve, the most innovative vacuum sealer on the market. Food c…" at bounding box center [382, 284] width 109 height 44
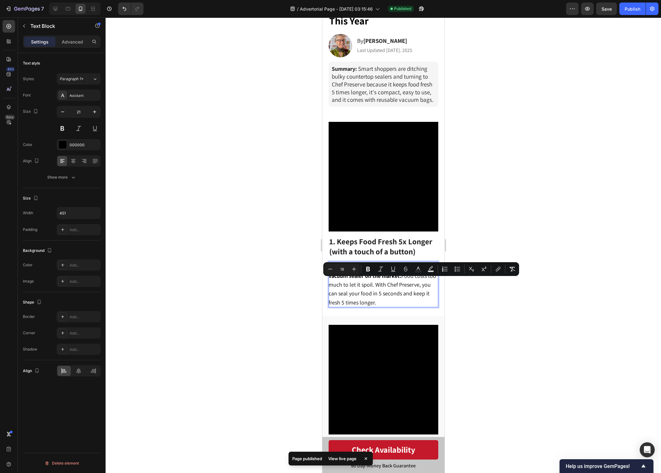
drag, startPoint x: 385, startPoint y: 298, endPoint x: 375, endPoint y: 286, distance: 16.1
click at [375, 286] on p "Meet the Chef Preserve, the most innovative vacuum sealer on the market. Food c…" at bounding box center [382, 284] width 109 height 44
copy span "With Chef Preserve, you can seal your food in 5 seconds and keep it fresh 5 tim…"
click at [386, 302] on p "Meet the Chef Preserve, the most innovative vacuum sealer on the market. Food c…" at bounding box center [382, 284] width 109 height 44
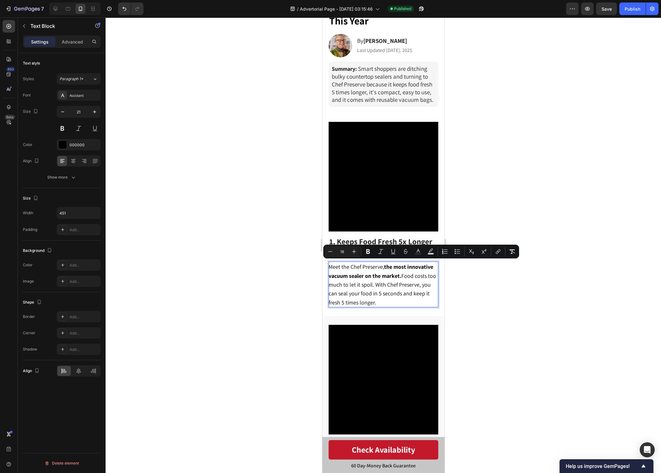
drag, startPoint x: 384, startPoint y: 301, endPoint x: 321, endPoint y: 267, distance: 71.1
copy span "Meet the Chef Preserve, the most innovative vacuum sealer on the market. Food c…"
click at [495, 356] on div at bounding box center [384, 246] width 556 height 456
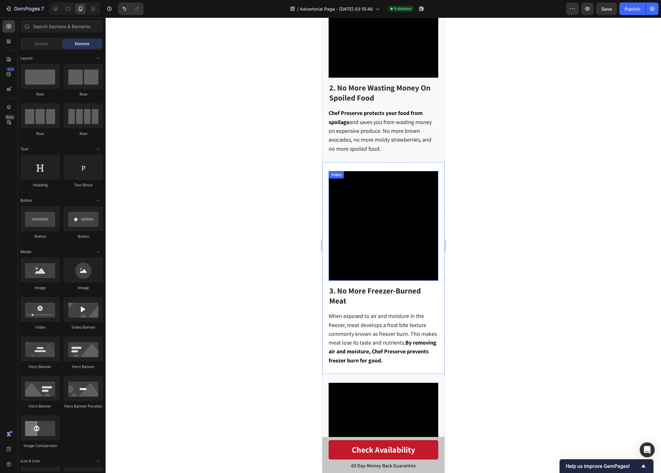
scroll to position [462, 0]
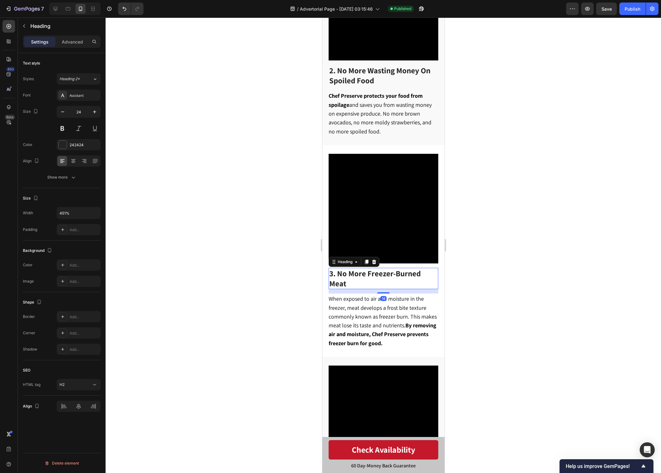
click at [365, 281] on h2 "3. No More Freezer-Burned Meat" at bounding box center [383, 278] width 110 height 21
drag, startPoint x: 365, startPoint y: 278, endPoint x: 339, endPoint y: 272, distance: 26.5
click at [339, 272] on p "3. No More Freezer-Burned Meat" at bounding box center [383, 279] width 108 height 20
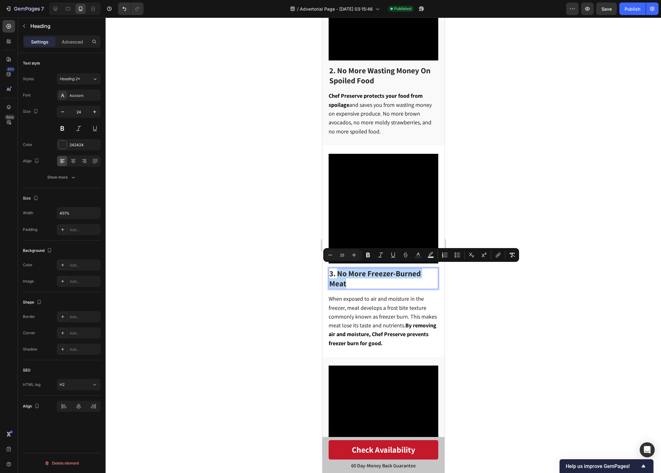
drag, startPoint x: 338, startPoint y: 270, endPoint x: 350, endPoint y: 280, distance: 15.8
click at [350, 280] on p "3. No More Freezer-Burned Meat" at bounding box center [383, 279] width 108 height 20
copy span "No More Freezer-Burned Meat"
click at [375, 278] on p "3. No More Freezer-Burned Meat" at bounding box center [383, 279] width 108 height 20
click at [369, 281] on p "3. No More Freezer-Burned Meat" at bounding box center [383, 279] width 108 height 20
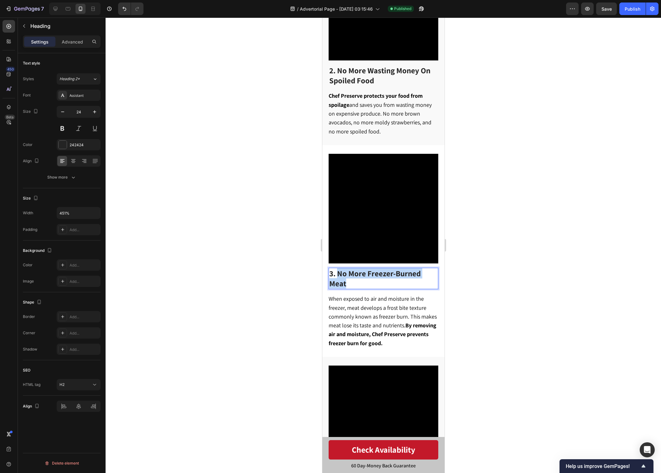
drag, startPoint x: 359, startPoint y: 281, endPoint x: 339, endPoint y: 270, distance: 22.7
click at [339, 270] on p "3. No More Freezer-Burned Meat" at bounding box center [383, 279] width 108 height 20
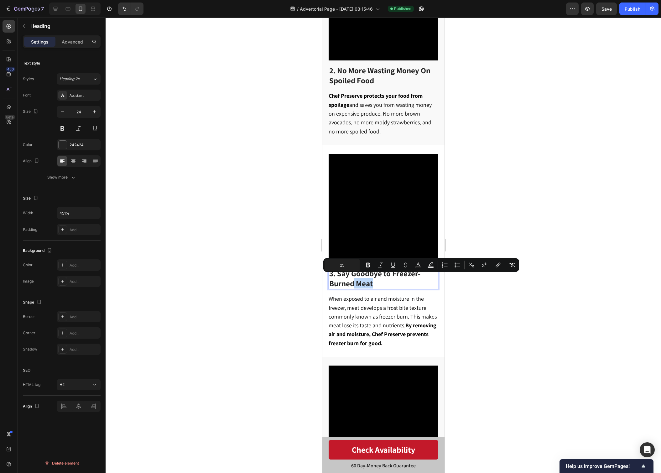
drag, startPoint x: 377, startPoint y: 280, endPoint x: 358, endPoint y: 280, distance: 19.4
click at [358, 280] on p "3. Say Goodbye to Freezer-Burned Meat" at bounding box center [383, 279] width 108 height 20
drag, startPoint x: 388, startPoint y: 280, endPoint x: 410, endPoint y: 278, distance: 21.7
click at [388, 280] on p "3. Say Goodbye to Freezer-Burned Meat" at bounding box center [383, 279] width 108 height 20
click at [418, 272] on span "3. Say Goodbye to Freezer-Burned Meat" at bounding box center [374, 278] width 91 height 20
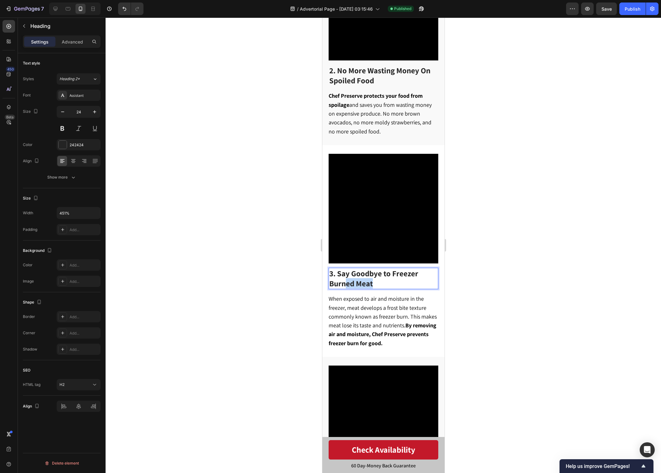
drag, startPoint x: 388, startPoint y: 280, endPoint x: 346, endPoint y: 279, distance: 42.0
click at [346, 280] on p "3. Say Goodbye to Freezer Burned Meat" at bounding box center [383, 279] width 108 height 20
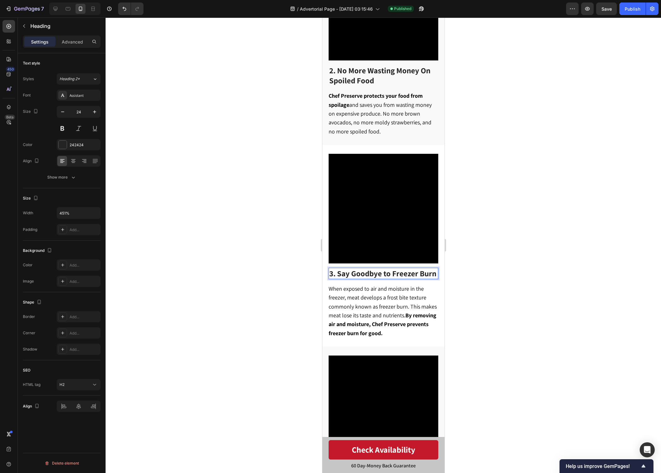
click at [610, 238] on div at bounding box center [384, 246] width 556 height 456
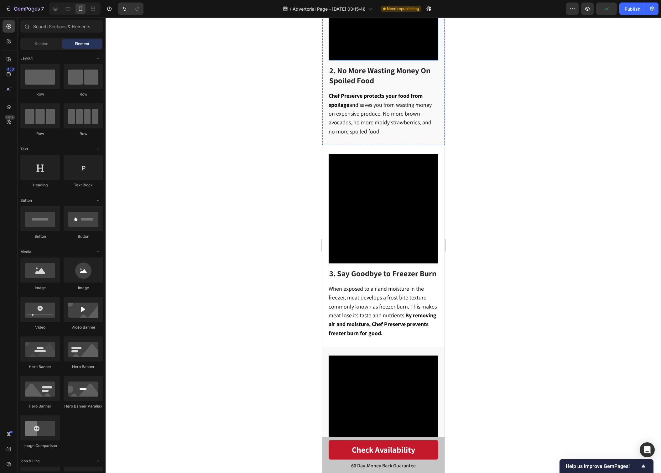
scroll to position [0, 0]
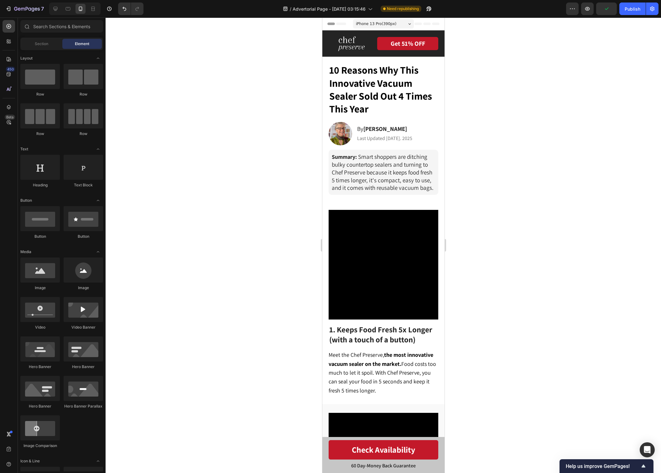
click at [363, 25] on span "iPhone 13 Pro ( 390 px)" at bounding box center [376, 24] width 40 height 6
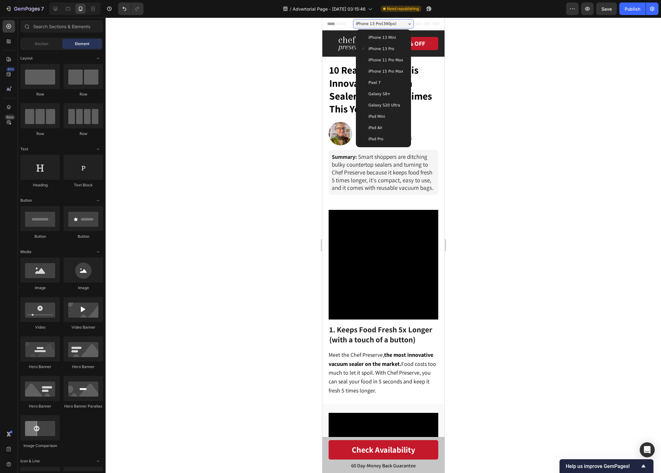
click at [400, 68] on div "iPhone 15 Pro Max" at bounding box center [383, 71] width 50 height 11
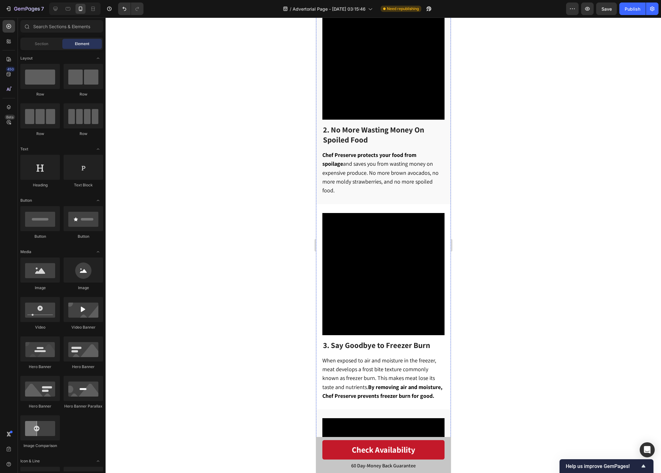
scroll to position [425, 0]
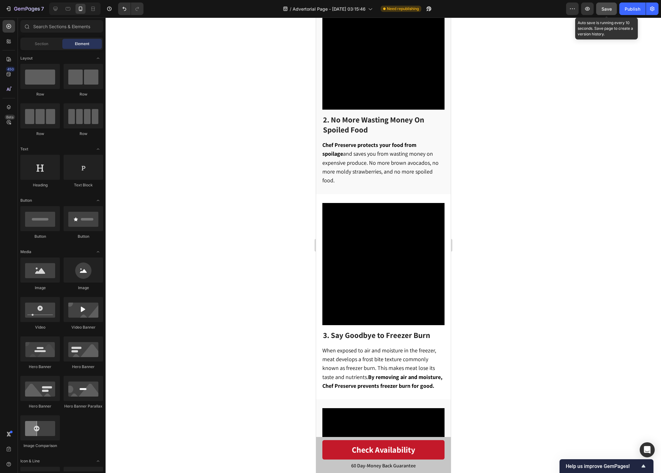
click at [605, 9] on span "Save" at bounding box center [607, 8] width 10 height 5
click at [625, 9] on button "Publish" at bounding box center [633, 9] width 26 height 13
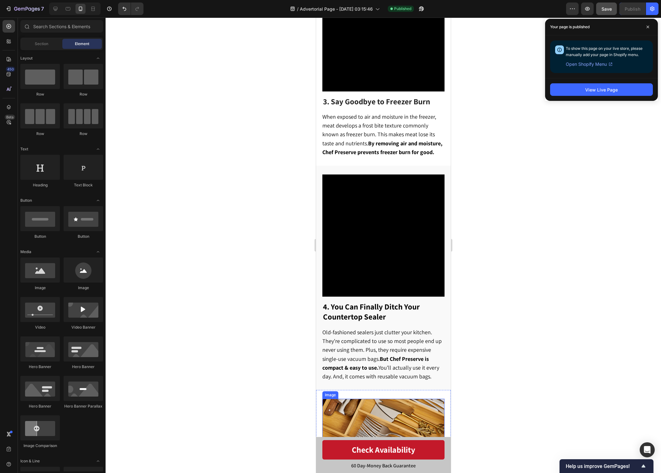
scroll to position [732, 0]
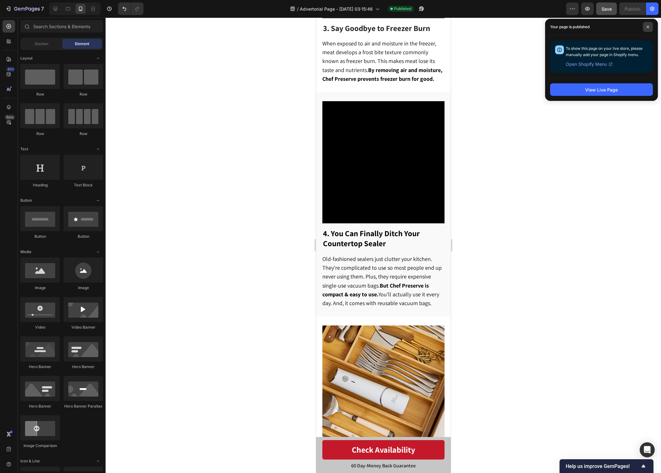
click at [645, 29] on span at bounding box center [648, 27] width 10 height 10
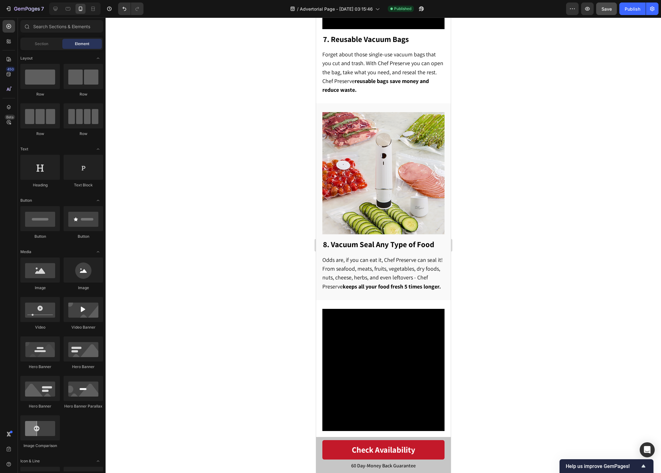
scroll to position [1577, 0]
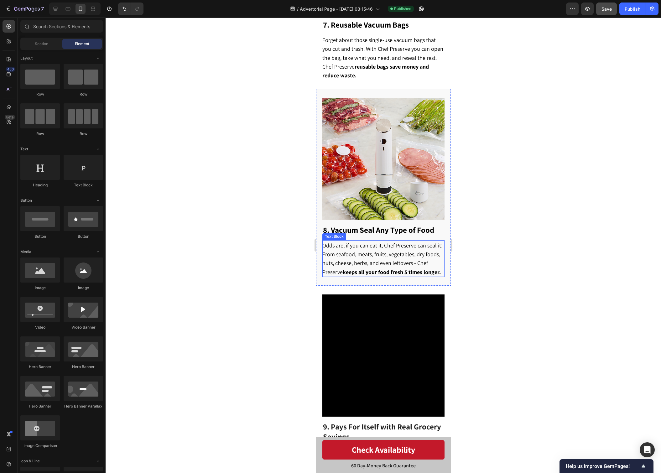
click at [394, 250] on span "Odds are, if you can eat it, Chef Preserve can seal it! From seafood, meats, fr…" at bounding box center [382, 259] width 120 height 34
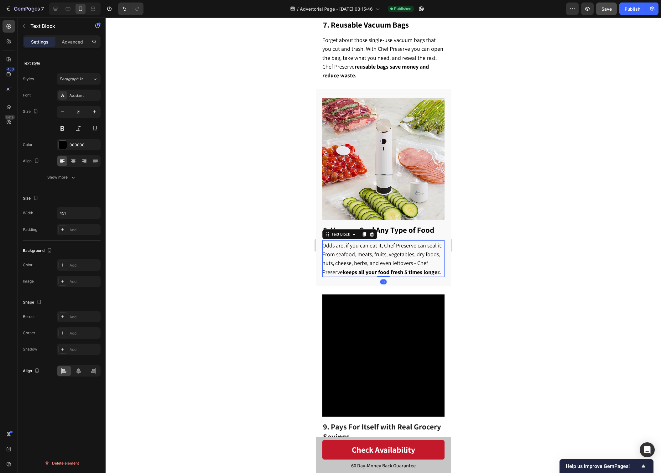
click at [394, 250] on span "Odds are, if you can eat it, Chef Preserve can seal it! From seafood, meats, fr…" at bounding box center [382, 259] width 120 height 34
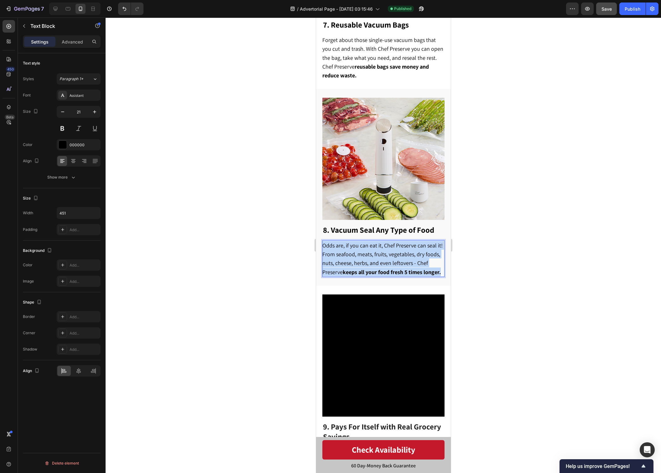
click at [394, 250] on span "Odds are, if you can eat it, Chef Preserve can seal it! From seafood, meats, fr…" at bounding box center [382, 259] width 120 height 34
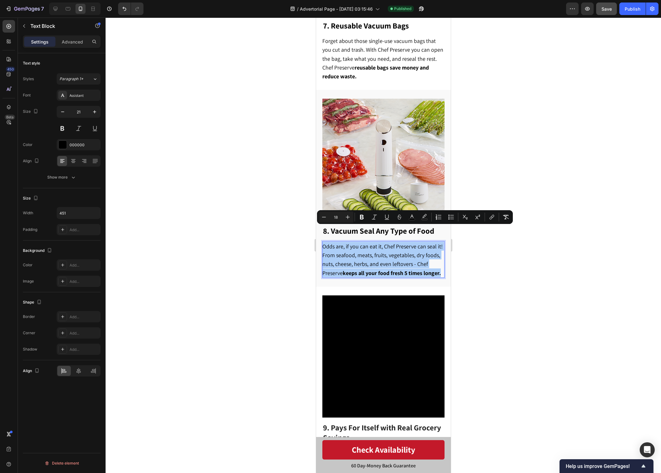
click at [473, 262] on div at bounding box center [384, 246] width 556 height 456
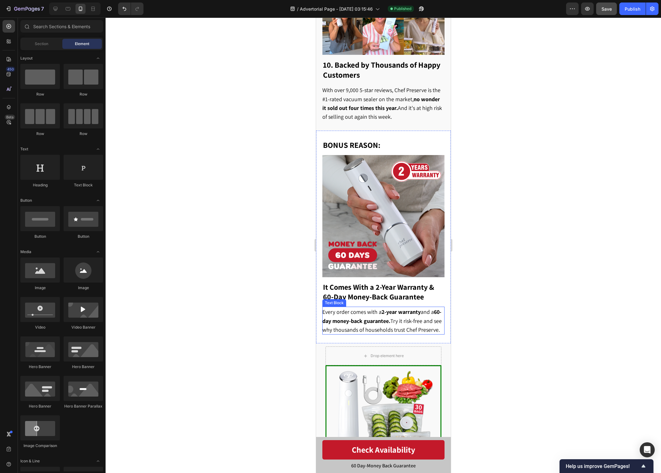
scroll to position [2140, 0]
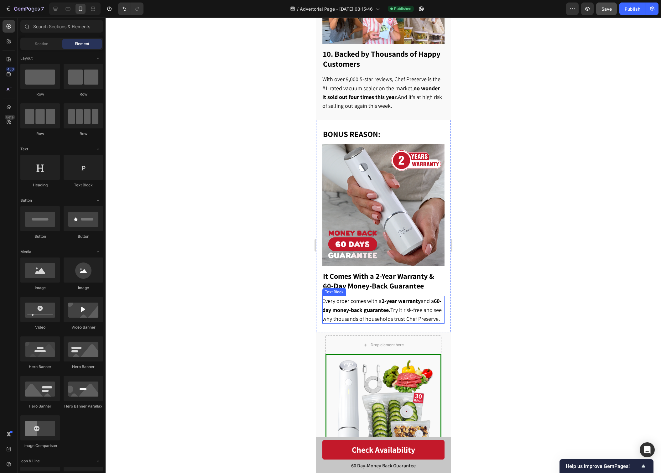
click at [358, 323] on p "Every order comes with a 2-year warranty and a 60-day money-back guarantee. Try…" at bounding box center [383, 309] width 122 height 27
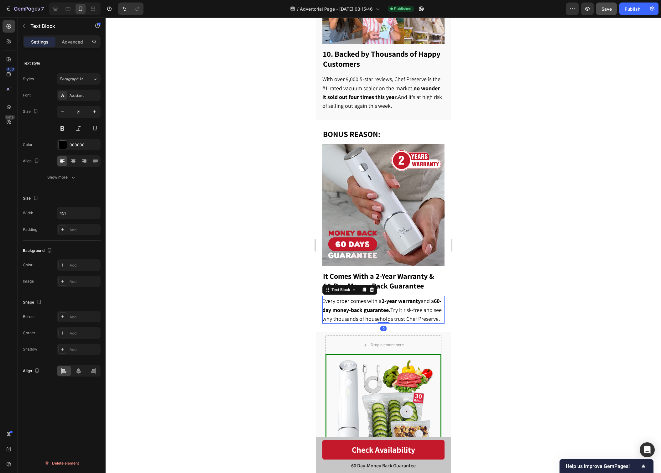
click at [358, 323] on p "Every order comes with a 2-year warranty and a 60-day money-back guarantee. Try…" at bounding box center [383, 309] width 122 height 27
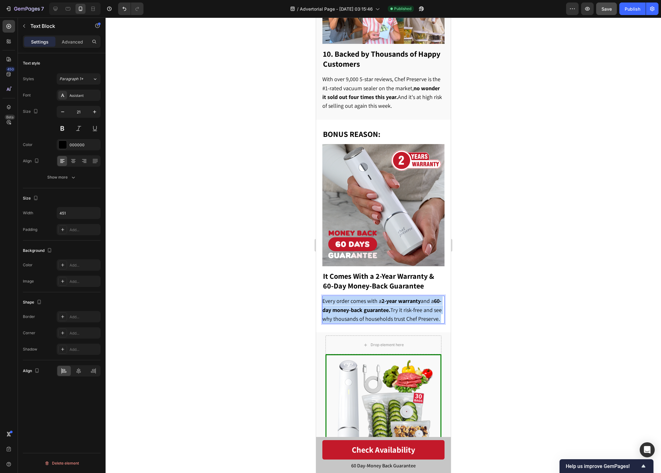
drag, startPoint x: 354, startPoint y: 327, endPoint x: 326, endPoint y: 302, distance: 38.0
click at [327, 302] on p "Every order comes with a 2-year warranty and a 60-day money-back guarantee. Try…" at bounding box center [383, 309] width 122 height 27
drag, startPoint x: 323, startPoint y: 300, endPoint x: 352, endPoint y: 327, distance: 39.5
click at [352, 323] on p "Every order comes with a 2-year warranty and a 60-day money-back guarantee. Try…" at bounding box center [383, 309] width 122 height 27
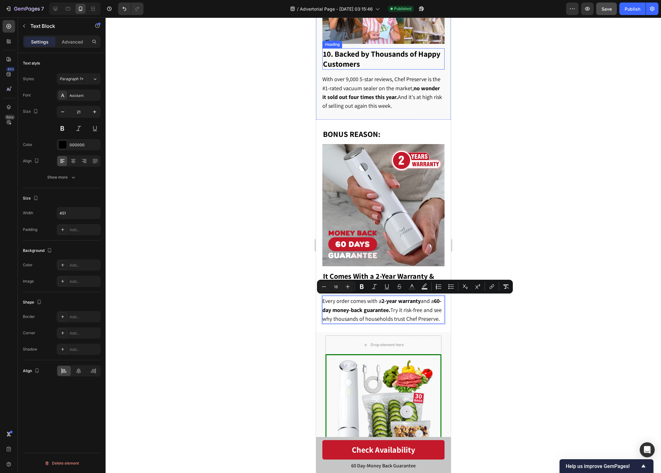
copy span "Every order comes with a 2-year warranty and a 60-day money-back guarantee. Try…"
click at [485, 342] on div at bounding box center [384, 246] width 556 height 456
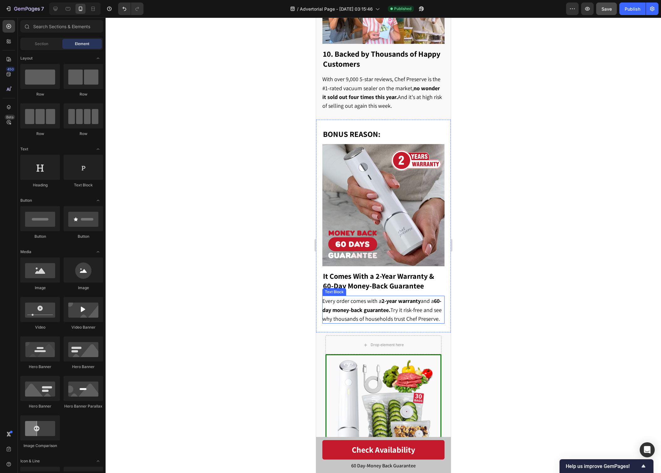
scroll to position [2172, 0]
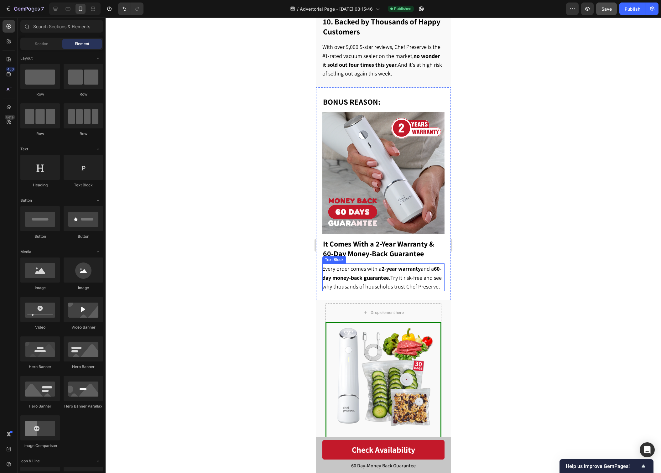
click at [372, 290] on p "Every order comes with a 2-year warranty and a 60-day money-back guarantee. Try…" at bounding box center [383, 277] width 122 height 27
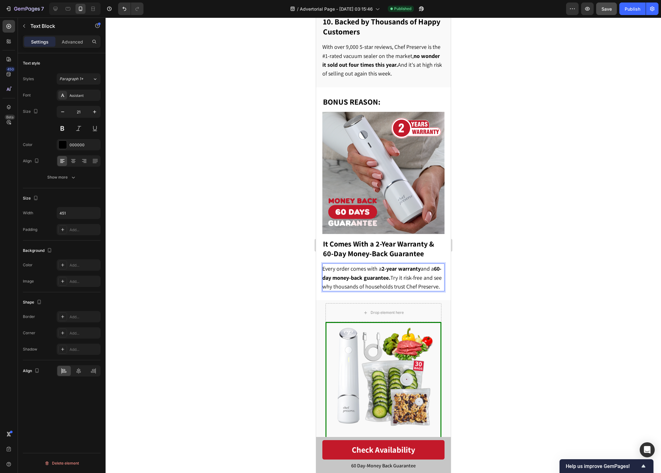
click at [323, 290] on span "Every order comes with a 2-year warranty and a 60-day money-back guarantee. Try…" at bounding box center [381, 277] width 119 height 25
drag, startPoint x: 414, startPoint y: 284, endPoint x: 423, endPoint y: 311, distance: 28.9
click at [414, 284] on span "Every order comes with a 2-year warranty and a 60-day money-back guarantee. Try…" at bounding box center [381, 277] width 119 height 25
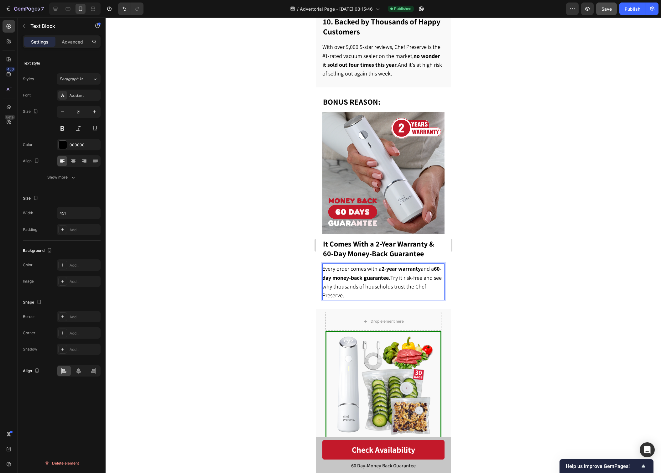
click at [549, 252] on div at bounding box center [384, 246] width 556 height 456
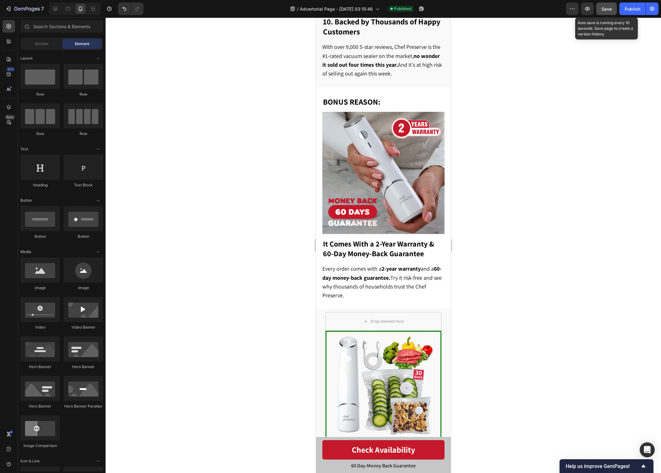
click at [610, 10] on span "Save" at bounding box center [607, 8] width 10 height 5
click at [635, 14] on button "Publish" at bounding box center [633, 9] width 26 height 13
click at [402, 250] on strong "It Comes With a 2-Year Warranty & 60-Day Money-Back Guarantee" at bounding box center [378, 249] width 111 height 20
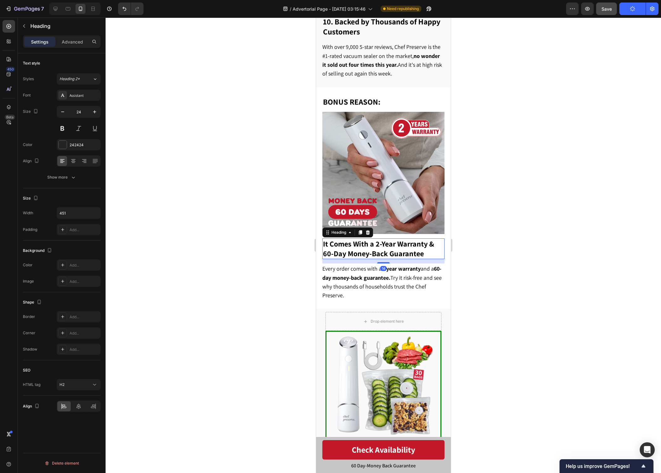
click at [365, 231] on icon at bounding box center [367, 232] width 5 height 5
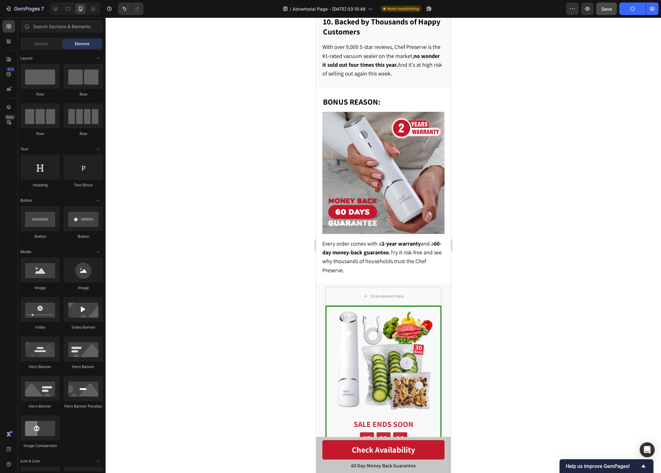
click at [476, 242] on div at bounding box center [384, 246] width 556 height 456
drag, startPoint x: 127, startPoint y: 10, endPoint x: 147, endPoint y: 15, distance: 21.0
click at [127, 10] on icon "Undo/Redo" at bounding box center [124, 9] width 6 height 6
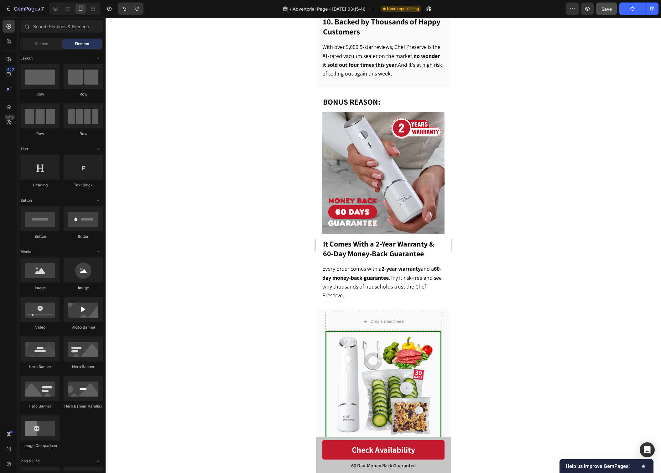
click at [517, 204] on div at bounding box center [384, 246] width 556 height 456
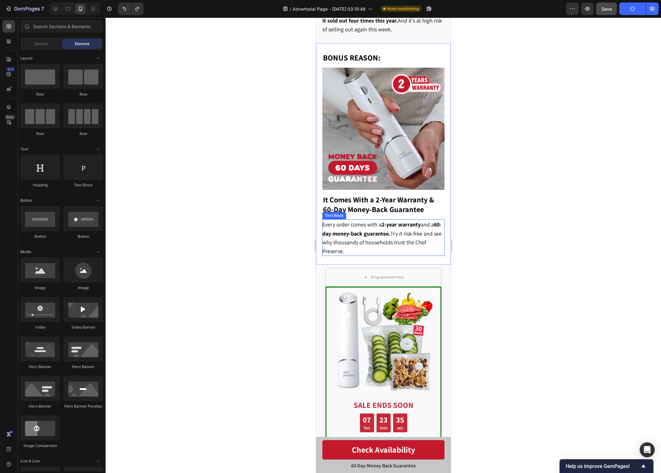
scroll to position [2254, 0]
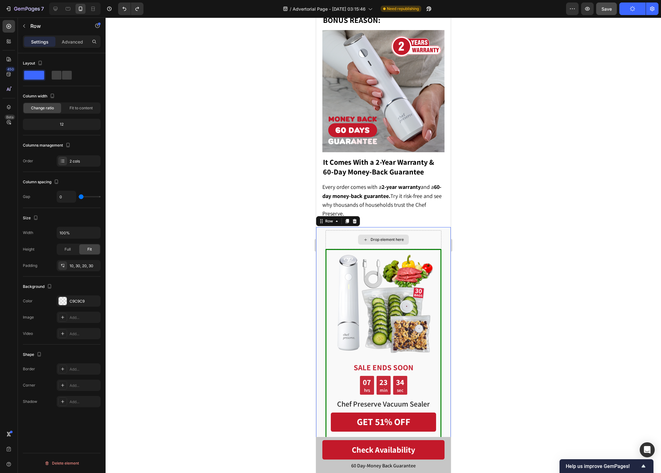
click at [342, 237] on div "Drop element here" at bounding box center [383, 239] width 116 height 19
click at [41, 76] on span at bounding box center [34, 75] width 20 height 9
click at [60, 76] on span at bounding box center [57, 75] width 10 height 9
type input "30"
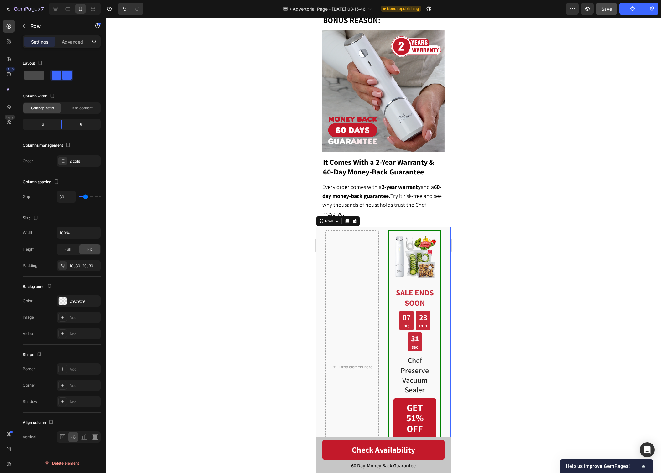
click at [38, 75] on span at bounding box center [34, 75] width 20 height 9
type input "0"
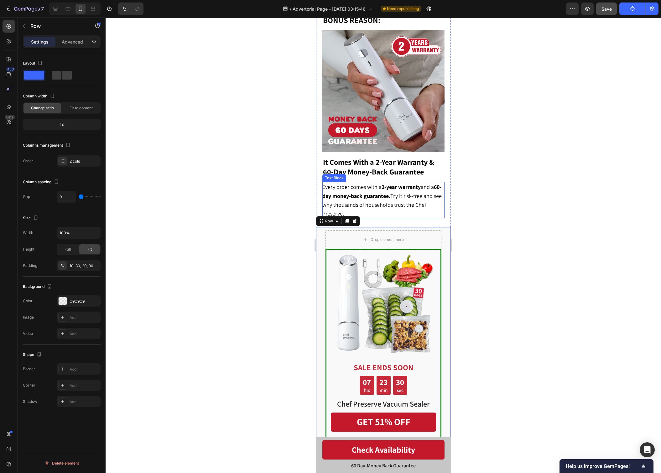
click at [510, 244] on div at bounding box center [384, 246] width 556 height 456
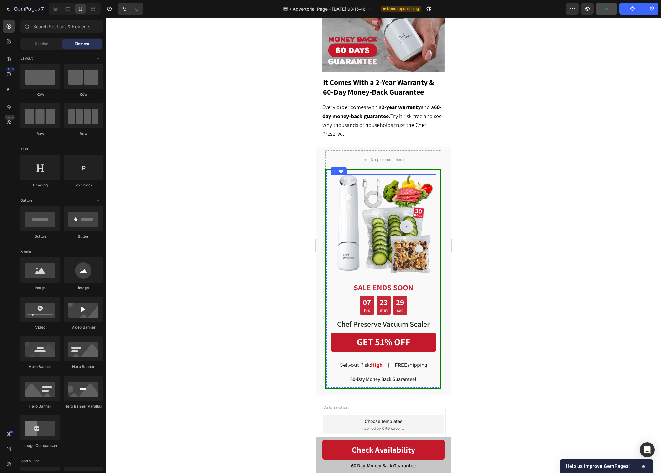
scroll to position [2371, 0]
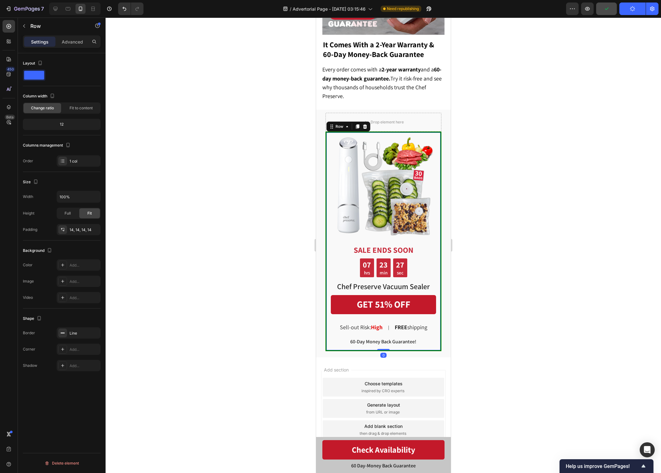
click at [436, 340] on div "Image SALE ENDS SOON Text Block 07 hrs 23 min 27 sec Countdown Timer Chef Prese…" at bounding box center [383, 241] width 116 height 219
click at [538, 245] on div at bounding box center [384, 246] width 556 height 456
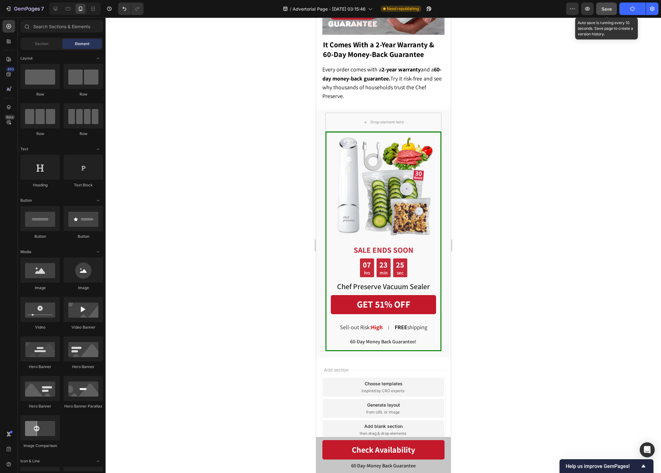
click at [606, 11] on span "Save" at bounding box center [607, 8] width 10 height 5
click at [429, 387] on div "Choose templates inspired by CRO experts" at bounding box center [384, 387] width 122 height 19
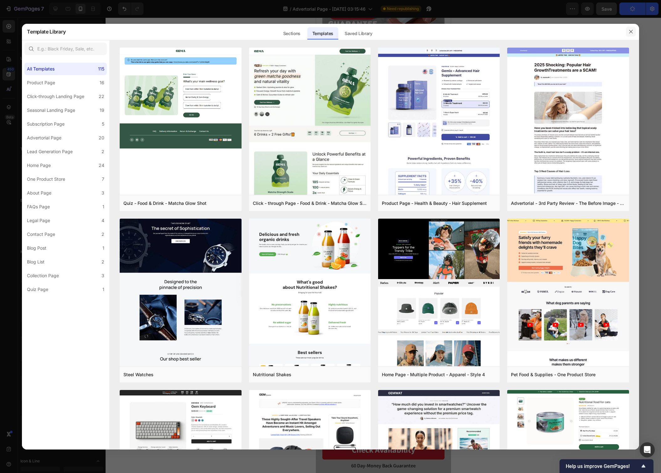
click at [631, 28] on button "button" at bounding box center [631, 32] width 10 height 10
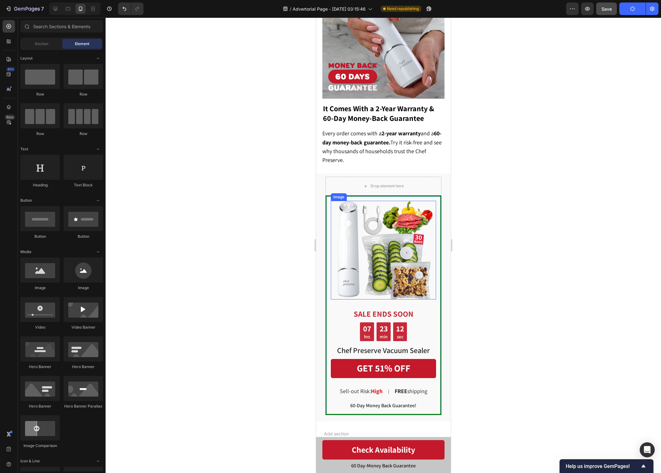
scroll to position [2325, 0]
